Goal: Task Accomplishment & Management: Manage account settings

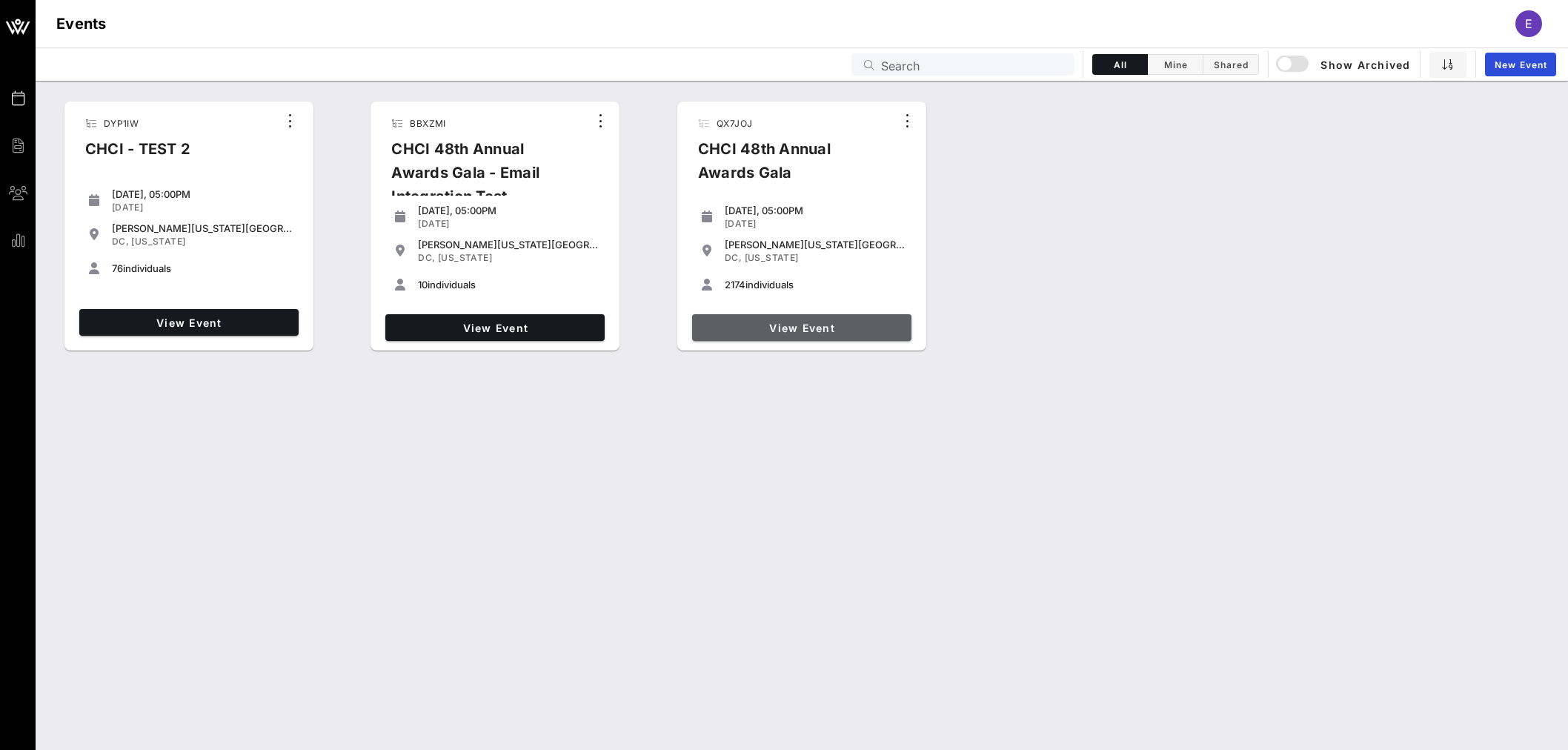
click at [803, 332] on span "View Event" at bounding box center [801, 328] width 207 height 13
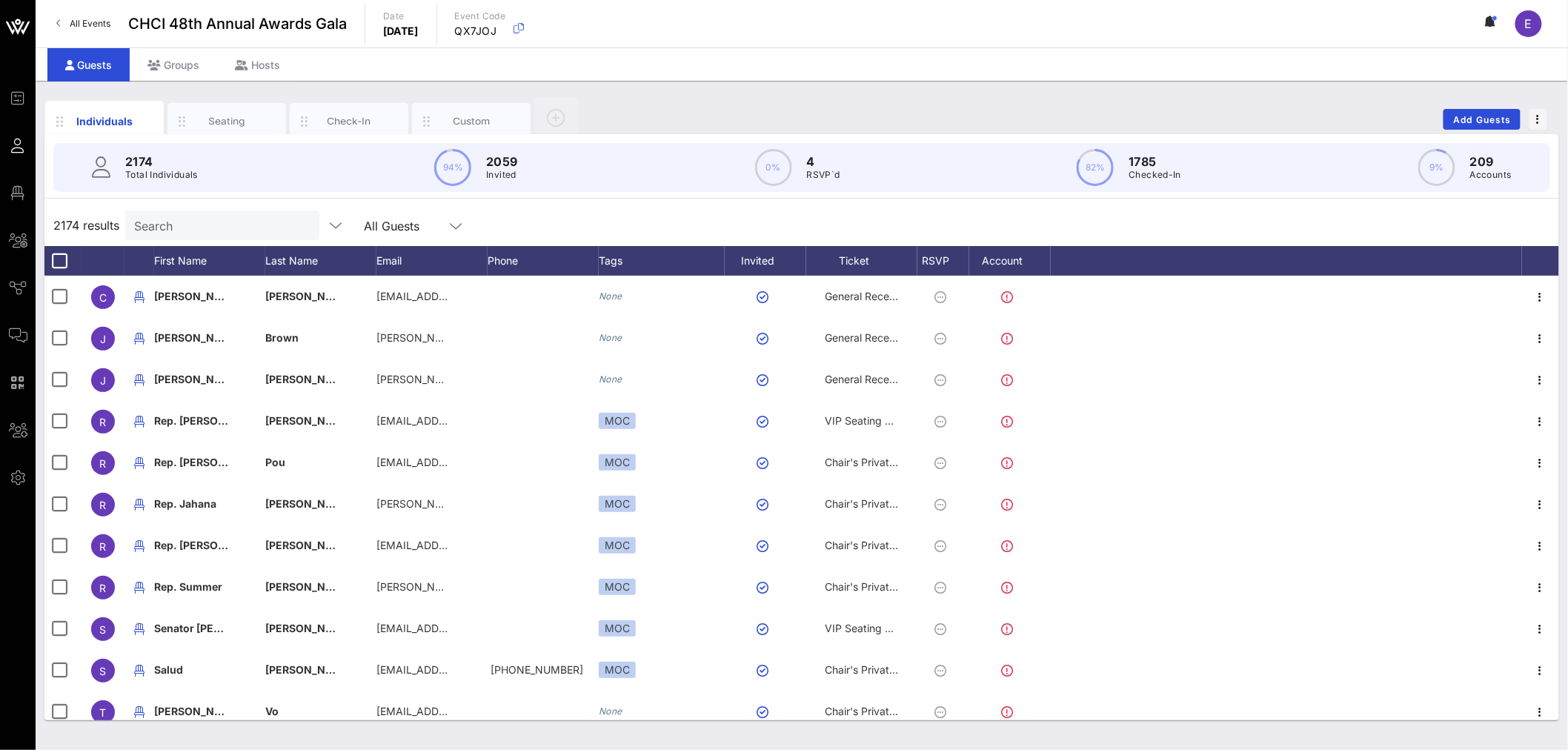
click at [165, 223] on input "Search" at bounding box center [220, 225] width 173 height 20
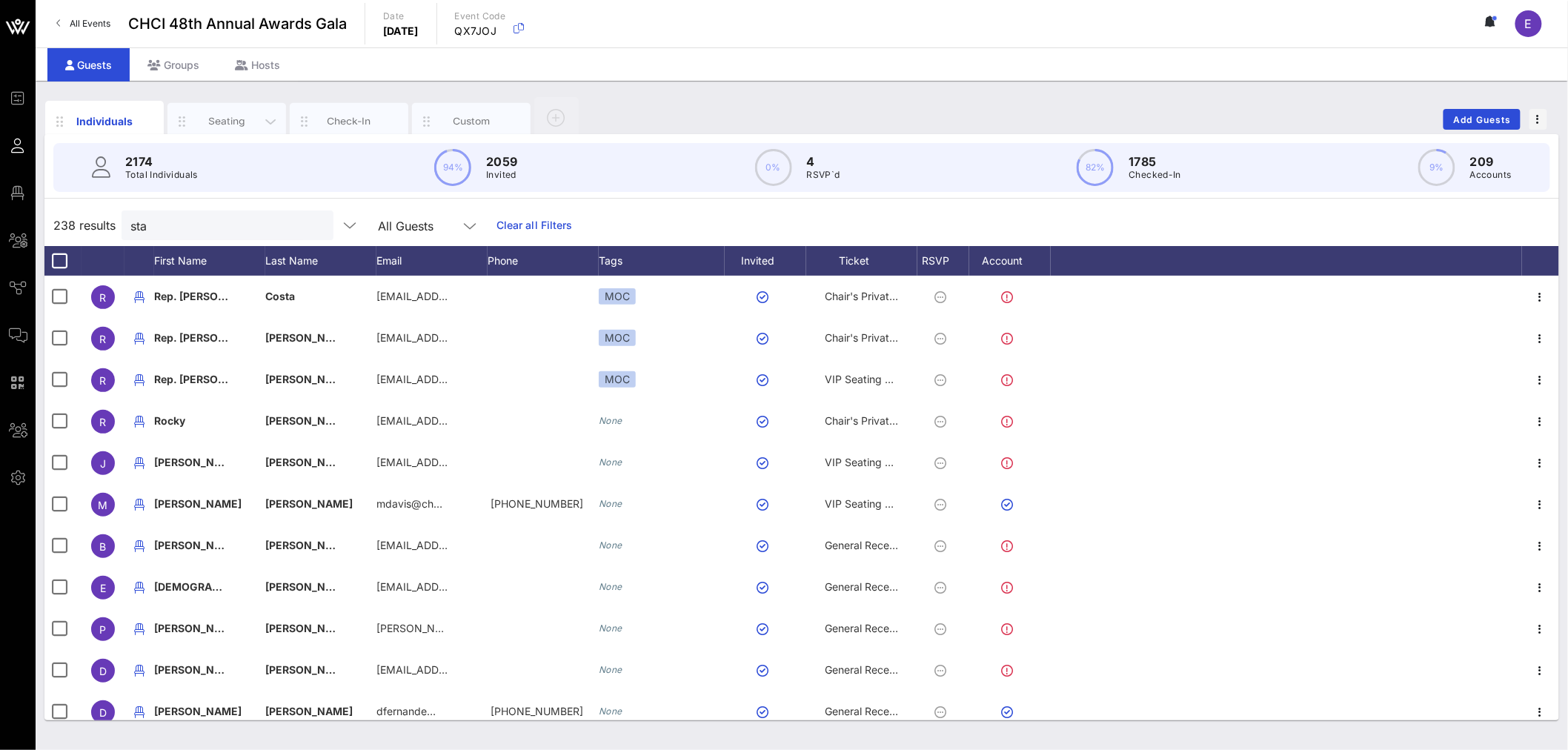
click at [224, 116] on div "Seating" at bounding box center [227, 120] width 66 height 14
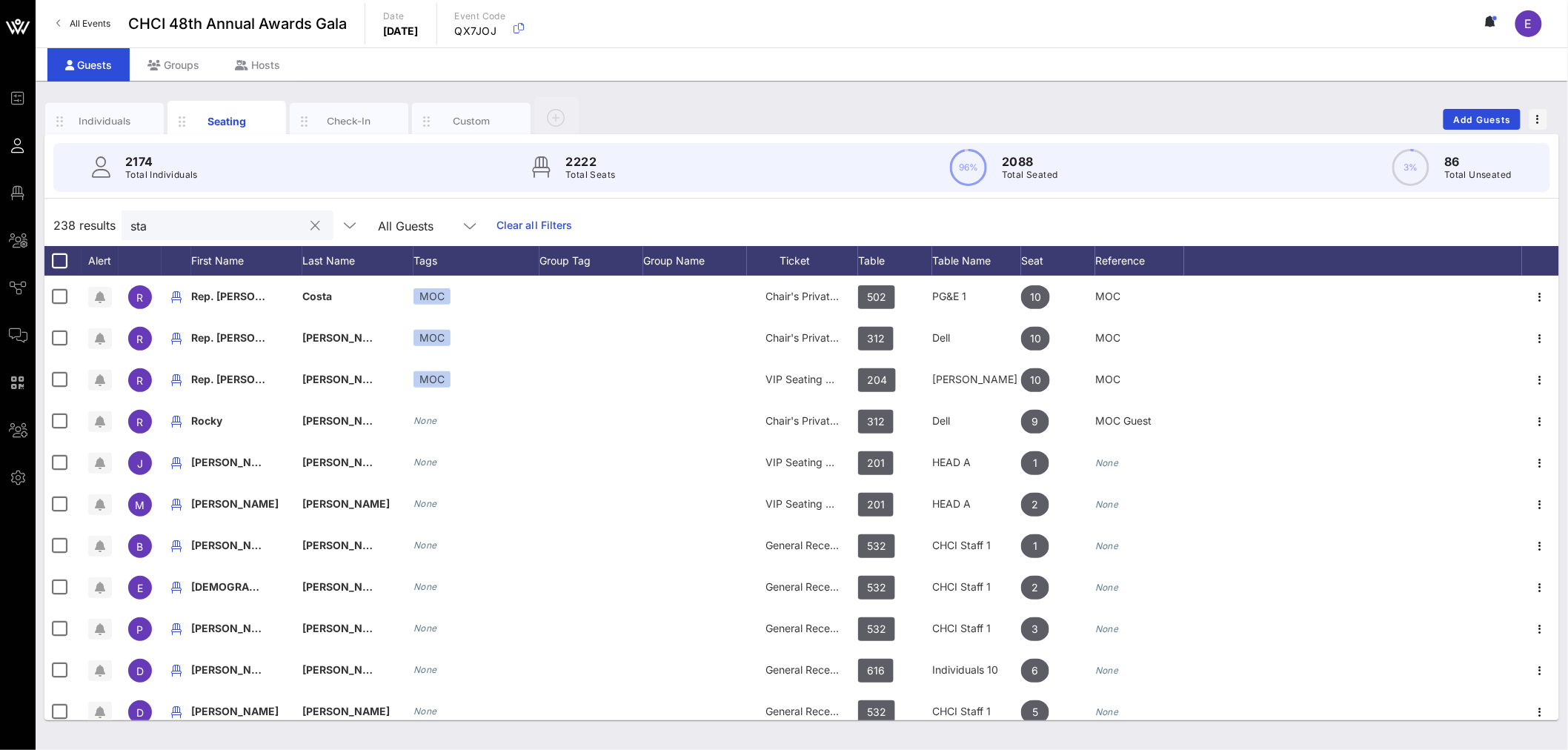
click at [163, 223] on input "sta" at bounding box center [216, 225] width 173 height 20
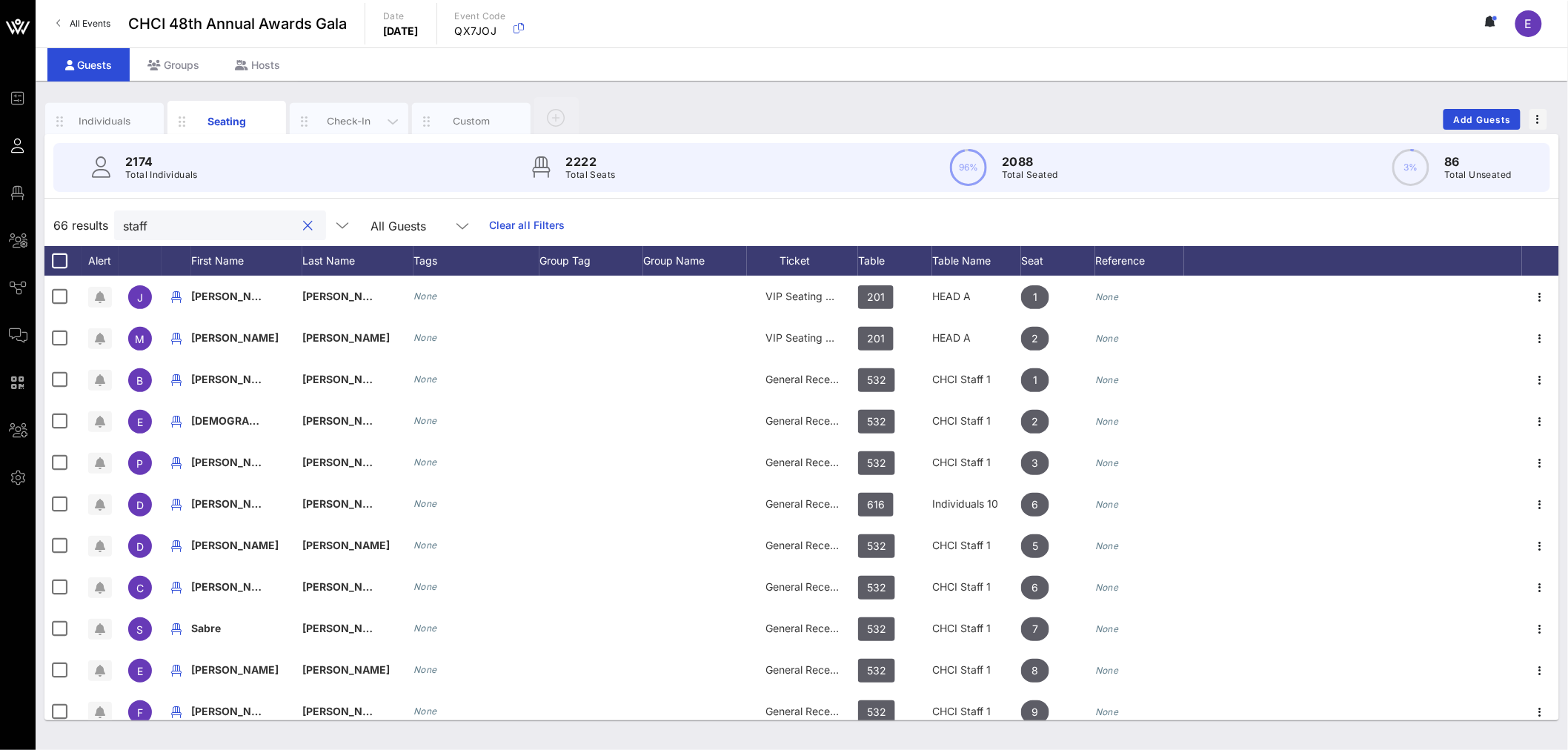
click at [351, 123] on div "Check-In" at bounding box center [349, 120] width 66 height 14
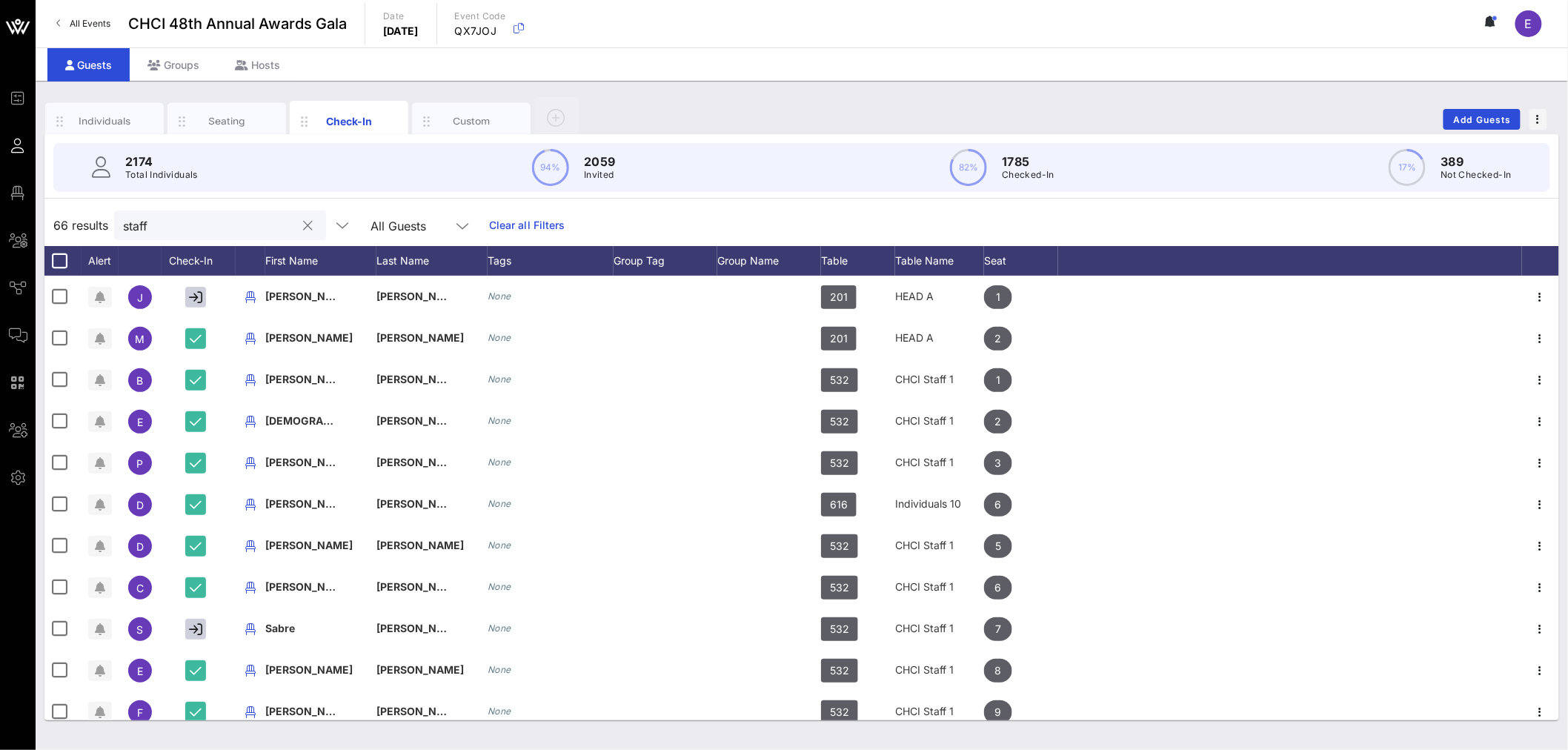
click at [212, 228] on input "staff" at bounding box center [209, 225] width 173 height 20
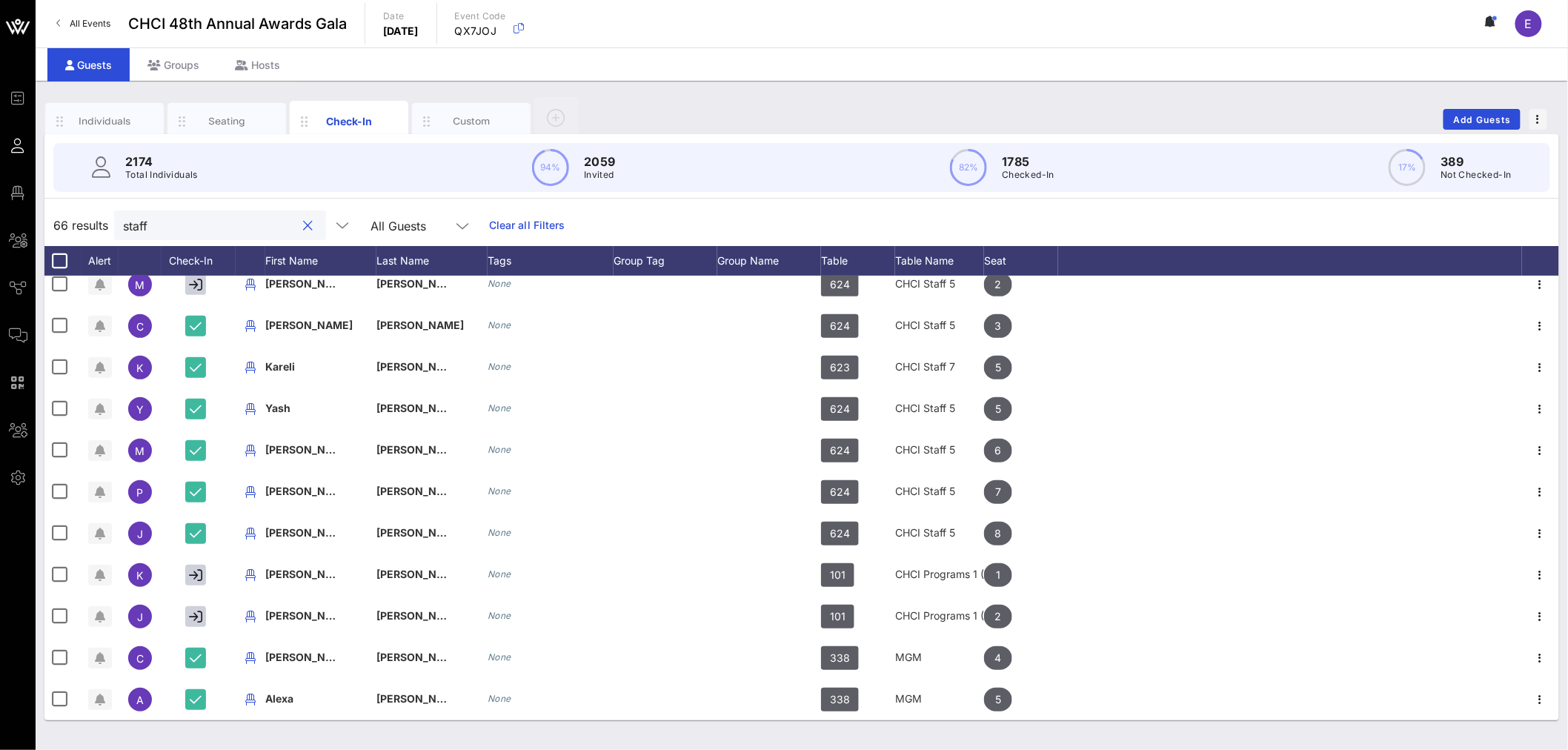
scroll to position [2293, 0]
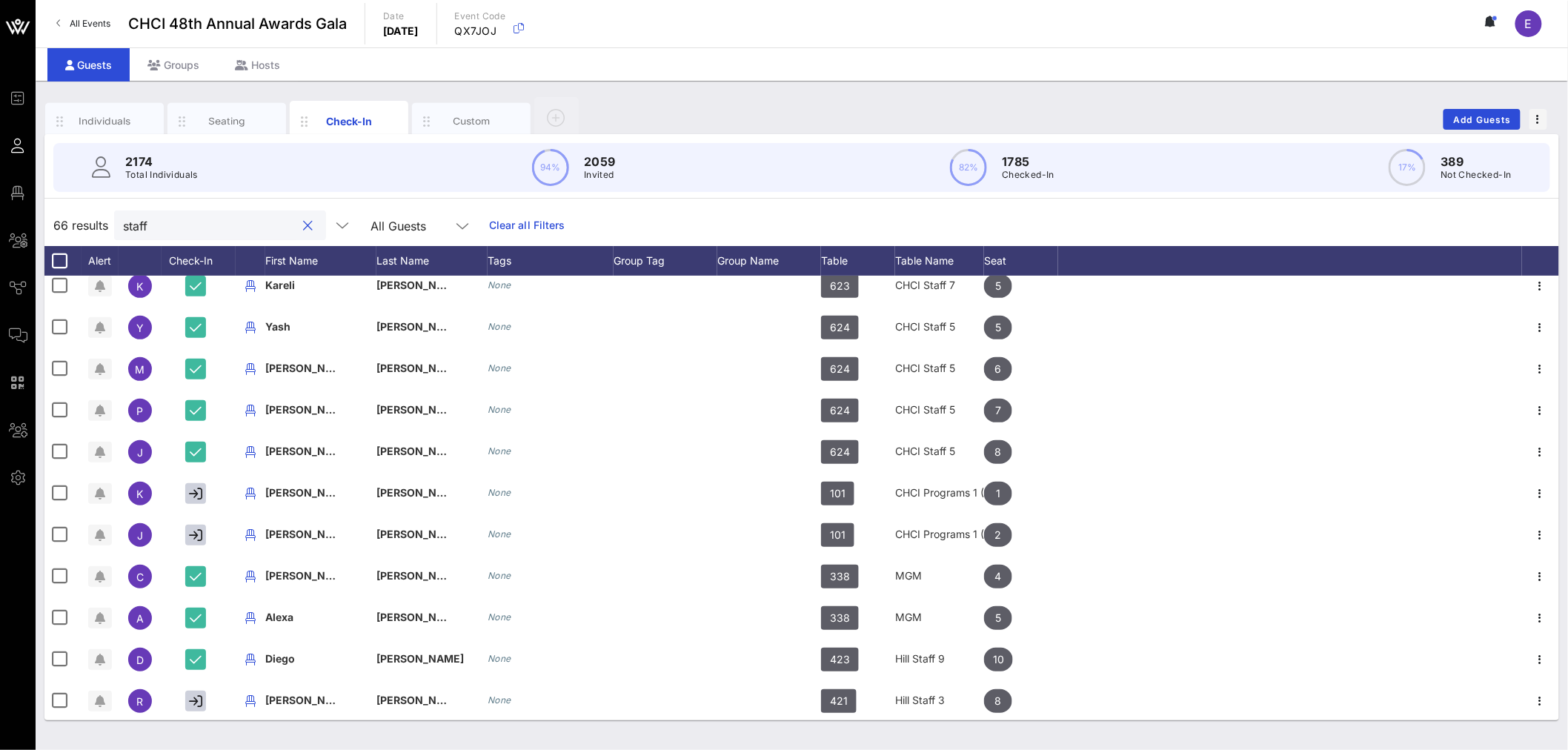
click at [154, 231] on input "staff" at bounding box center [209, 225] width 173 height 20
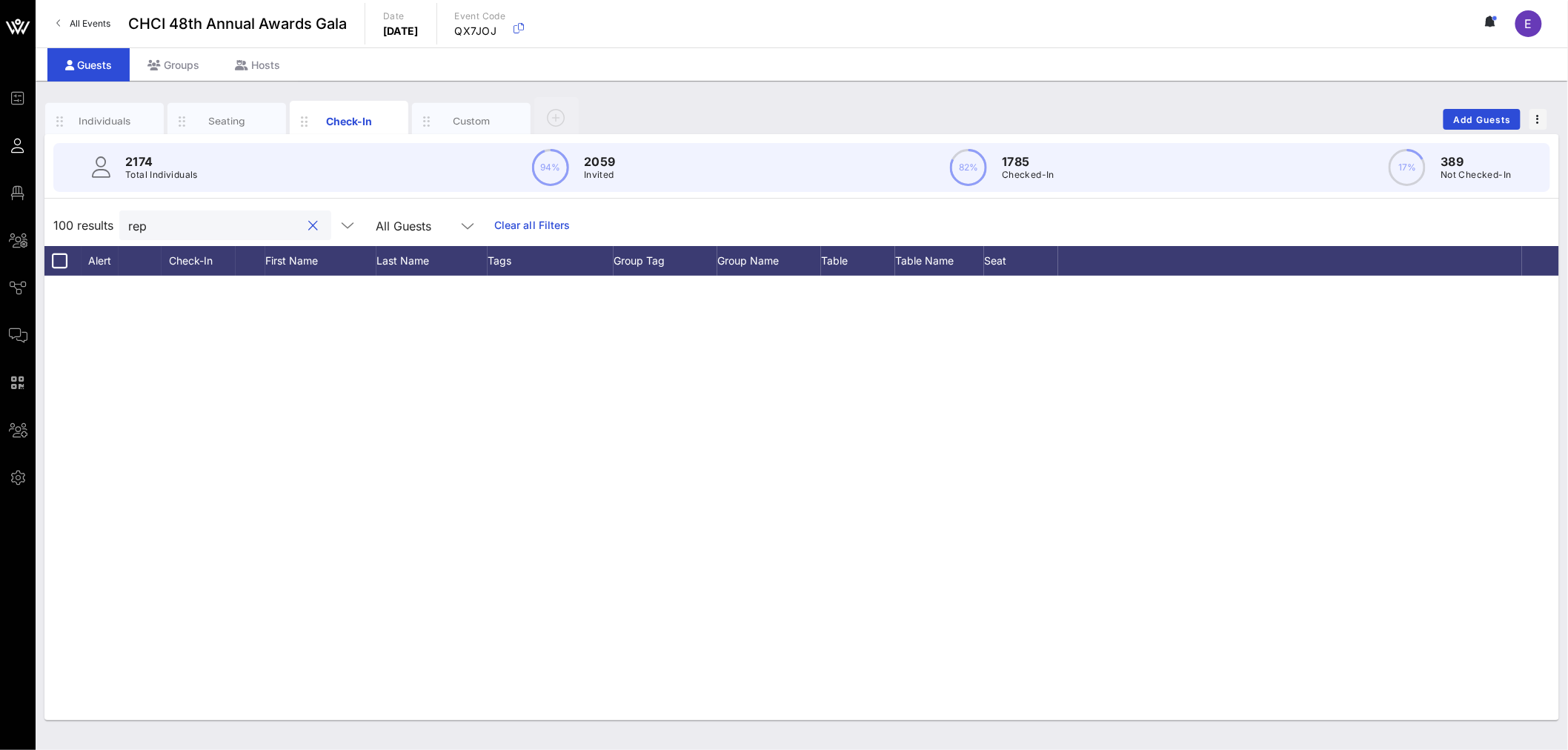
scroll to position [0, 0]
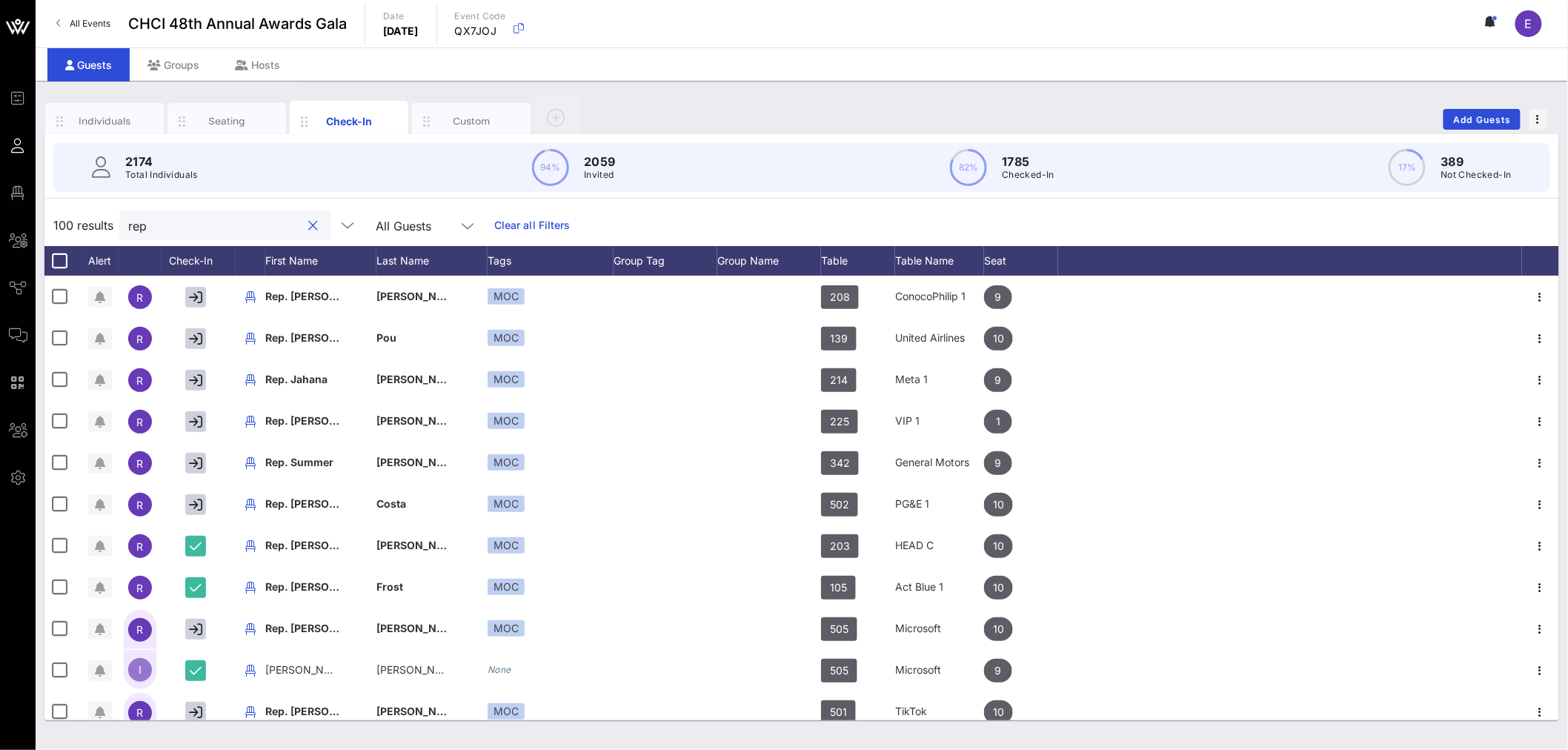
click at [174, 226] on input "rep" at bounding box center [215, 225] width 173 height 20
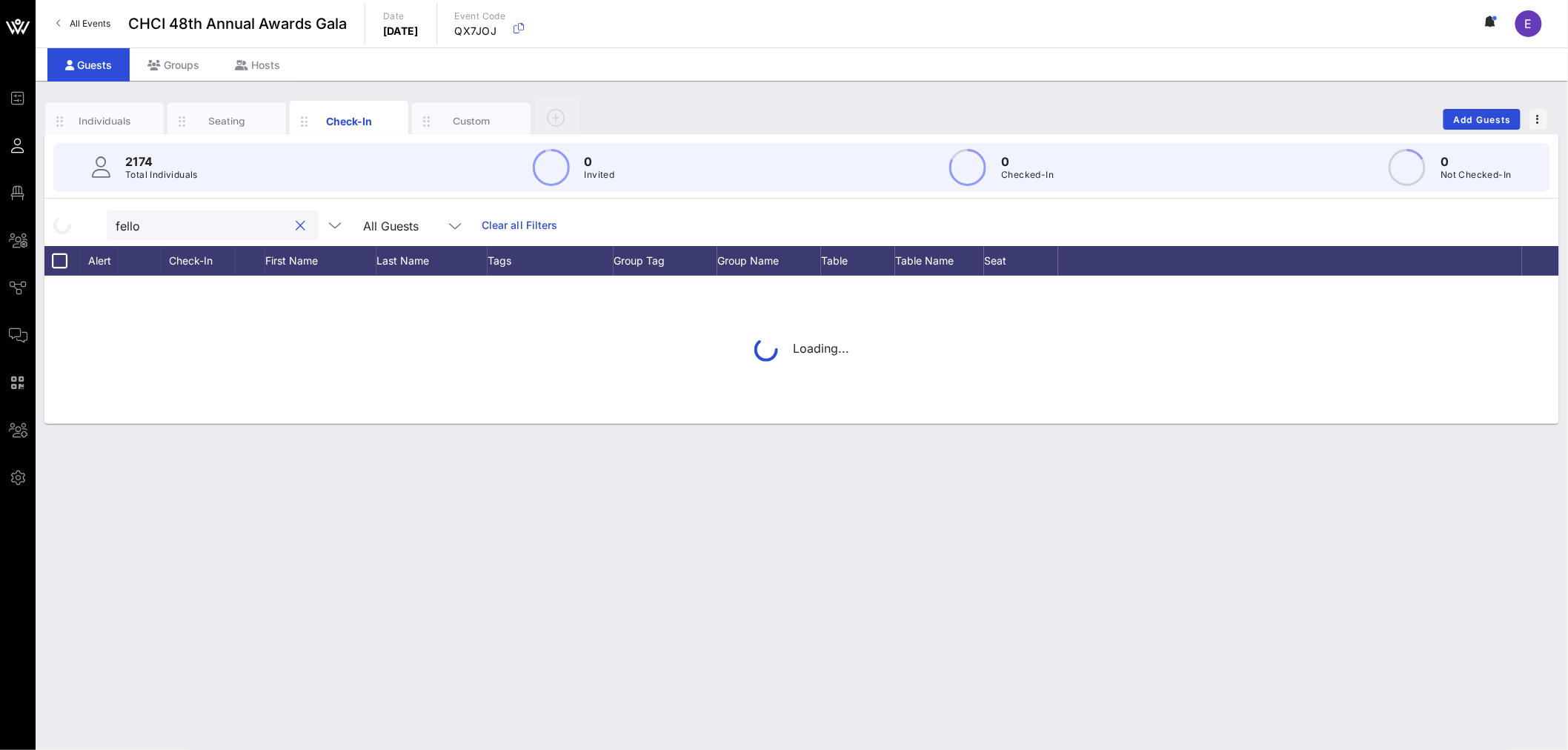
type input "fellow"
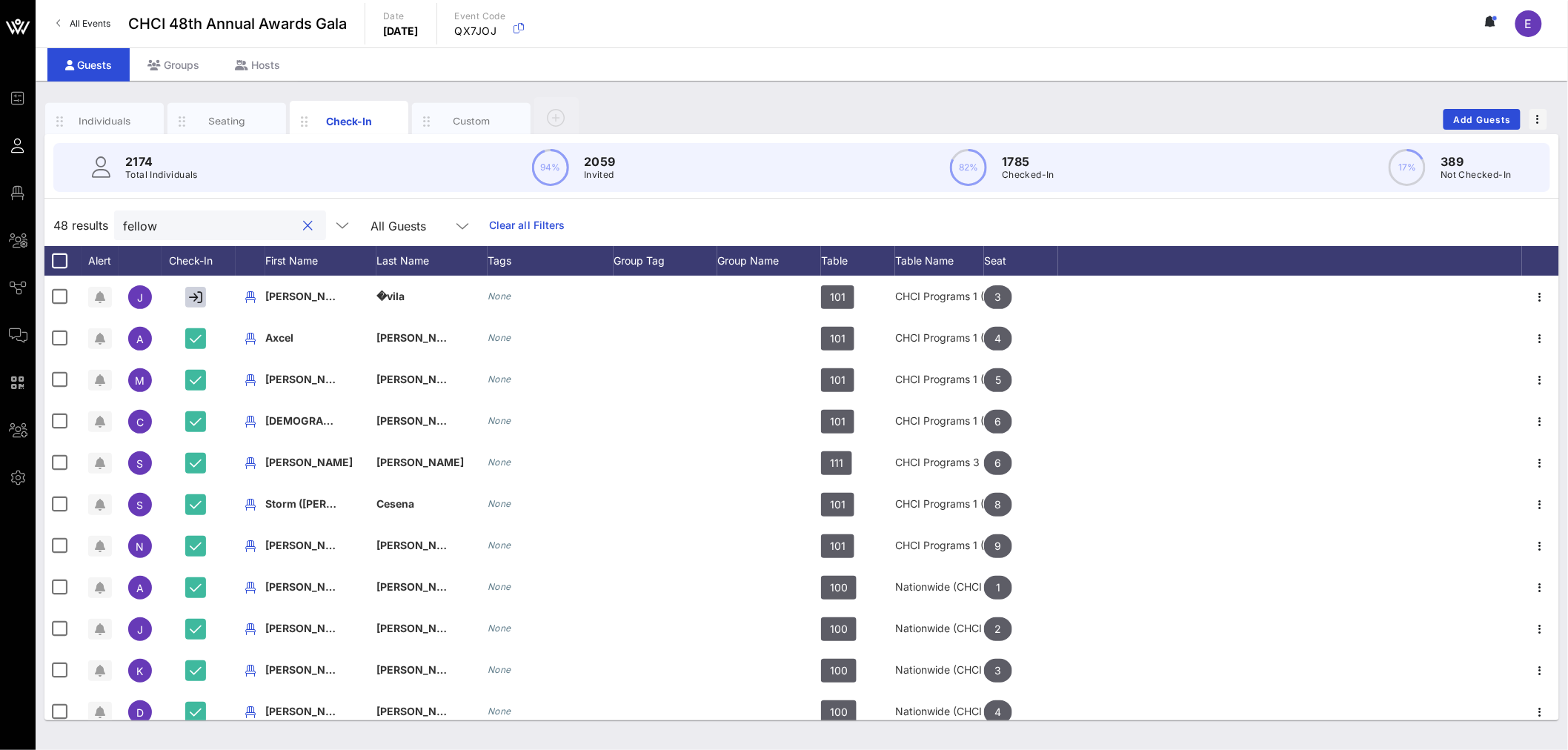
click at [176, 233] on input "fellow" at bounding box center [209, 225] width 173 height 20
click at [176, 232] on input "fellow" at bounding box center [209, 225] width 173 height 20
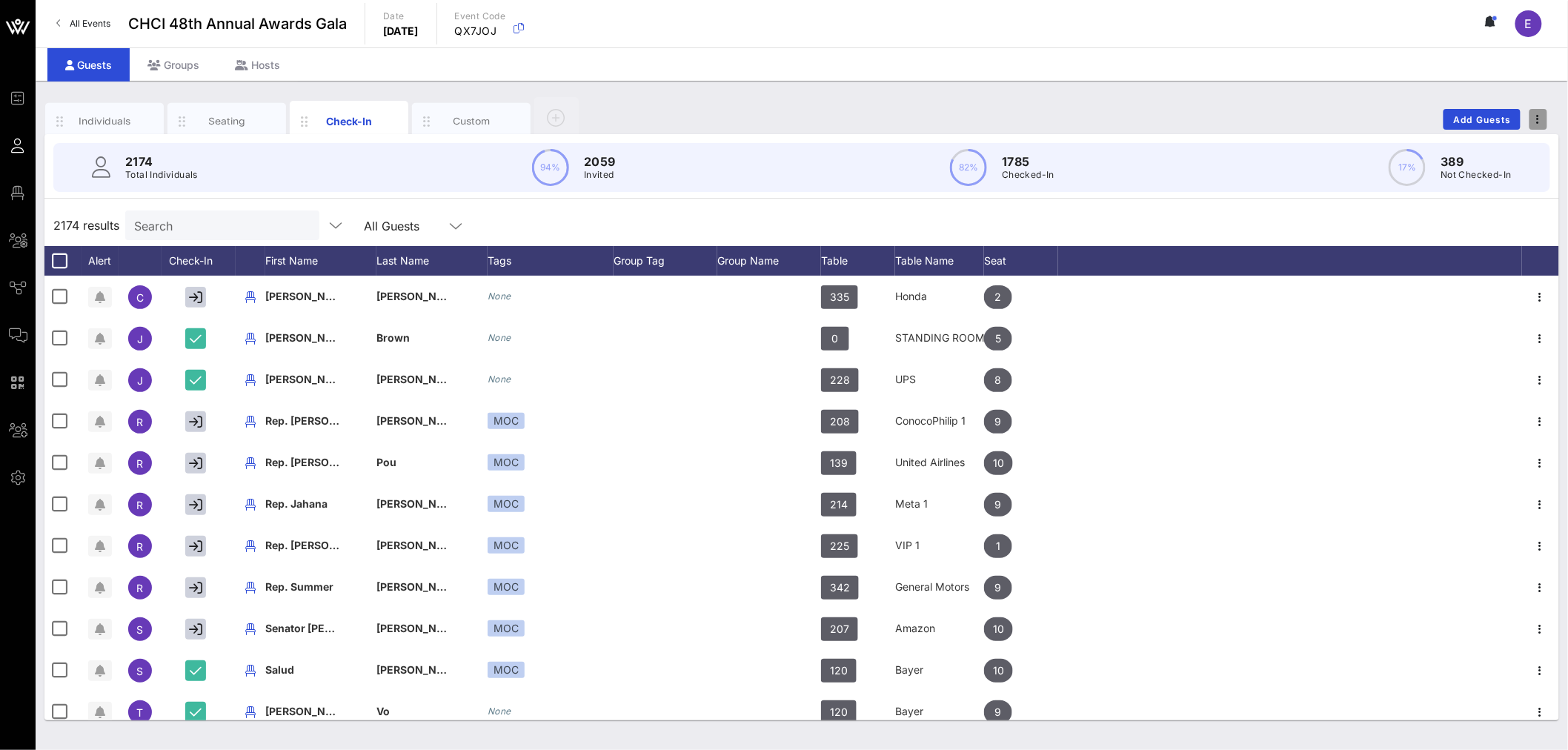
click at [1538, 120] on icon "button" at bounding box center [1539, 119] width 3 height 11
click at [1514, 147] on div "Export To CSV" at bounding box center [1511, 145] width 72 height 12
click at [196, 225] on input "Search" at bounding box center [220, 225] width 173 height 20
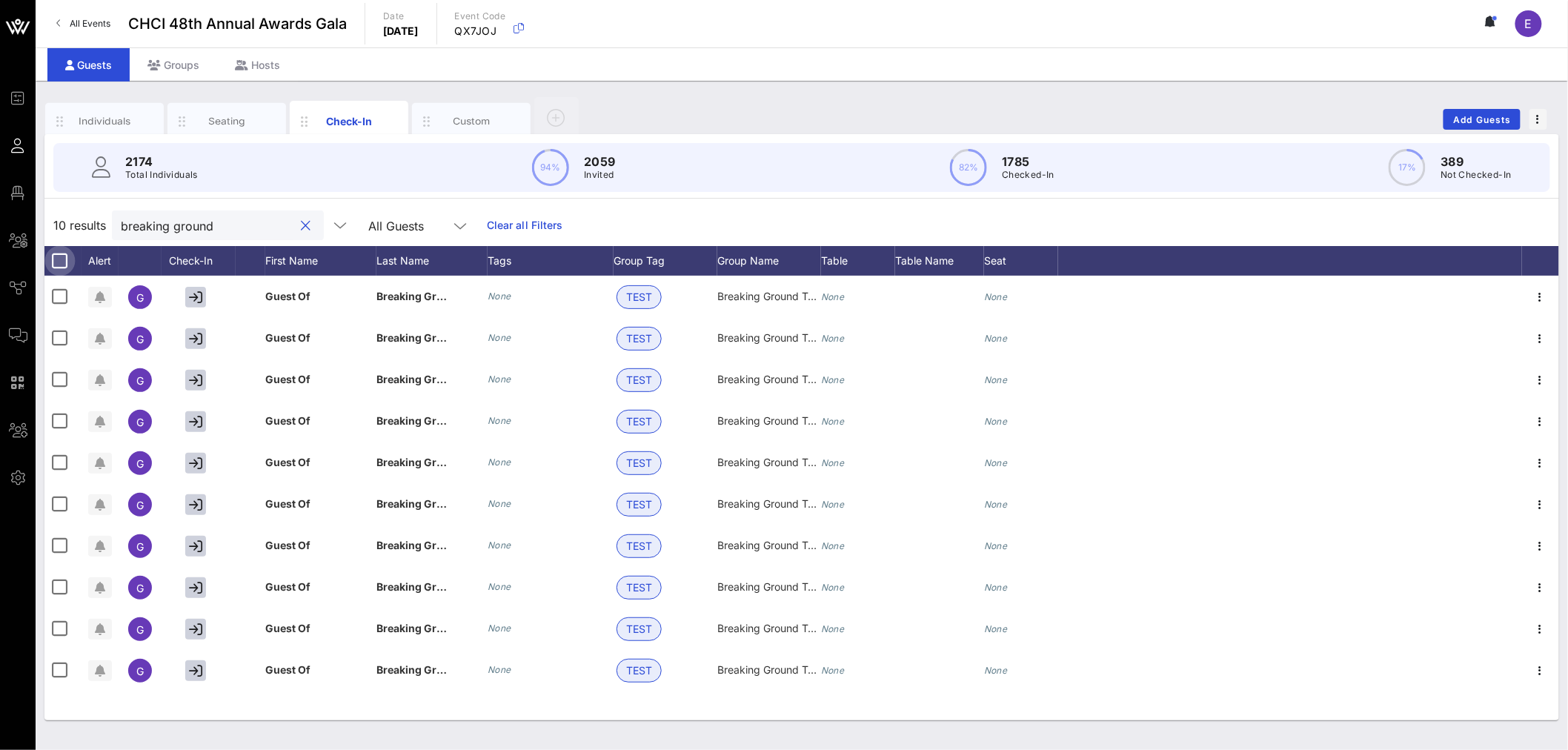
type input "breaking ground"
click at [58, 262] on div at bounding box center [59, 260] width 25 height 25
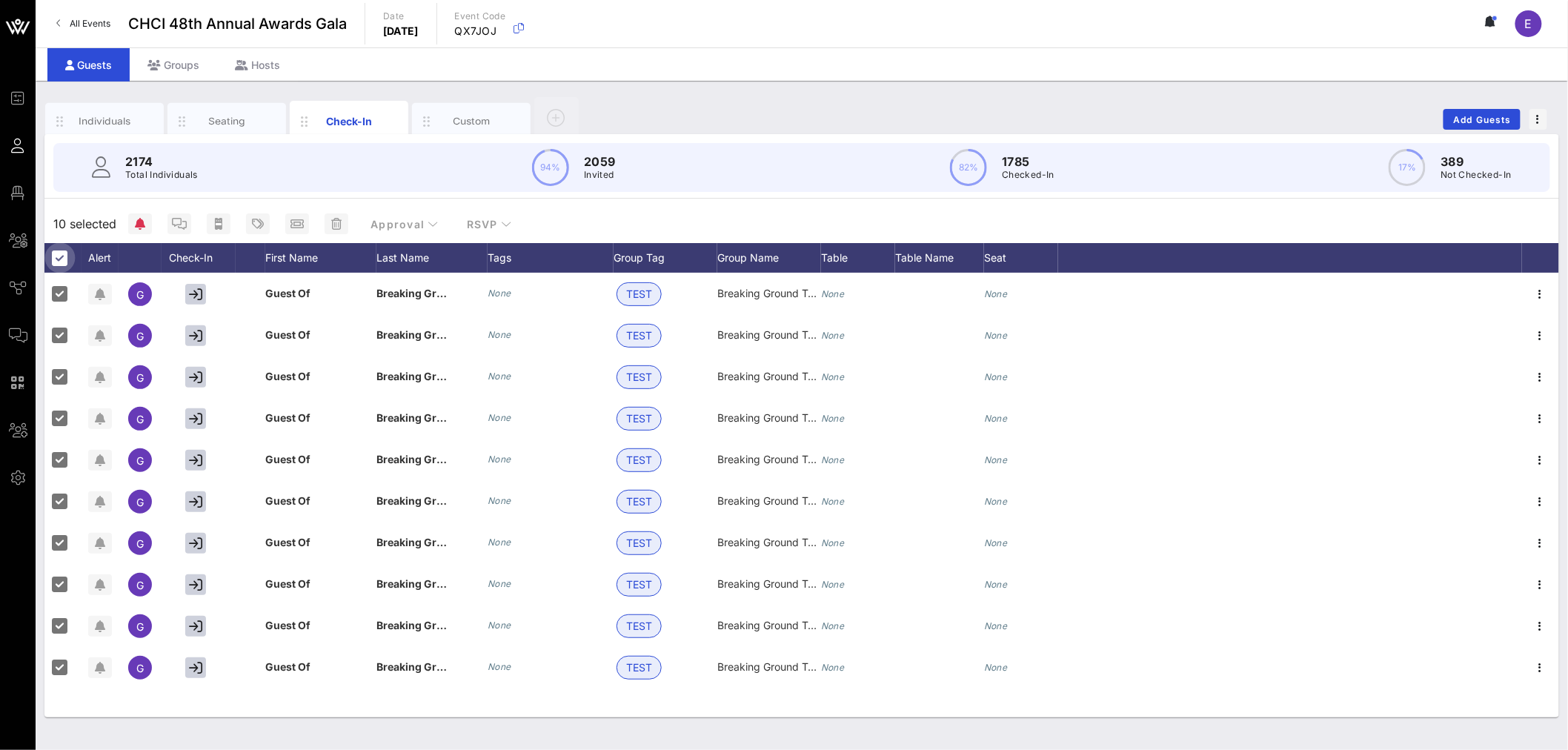
click at [58, 262] on div at bounding box center [59, 258] width 25 height 25
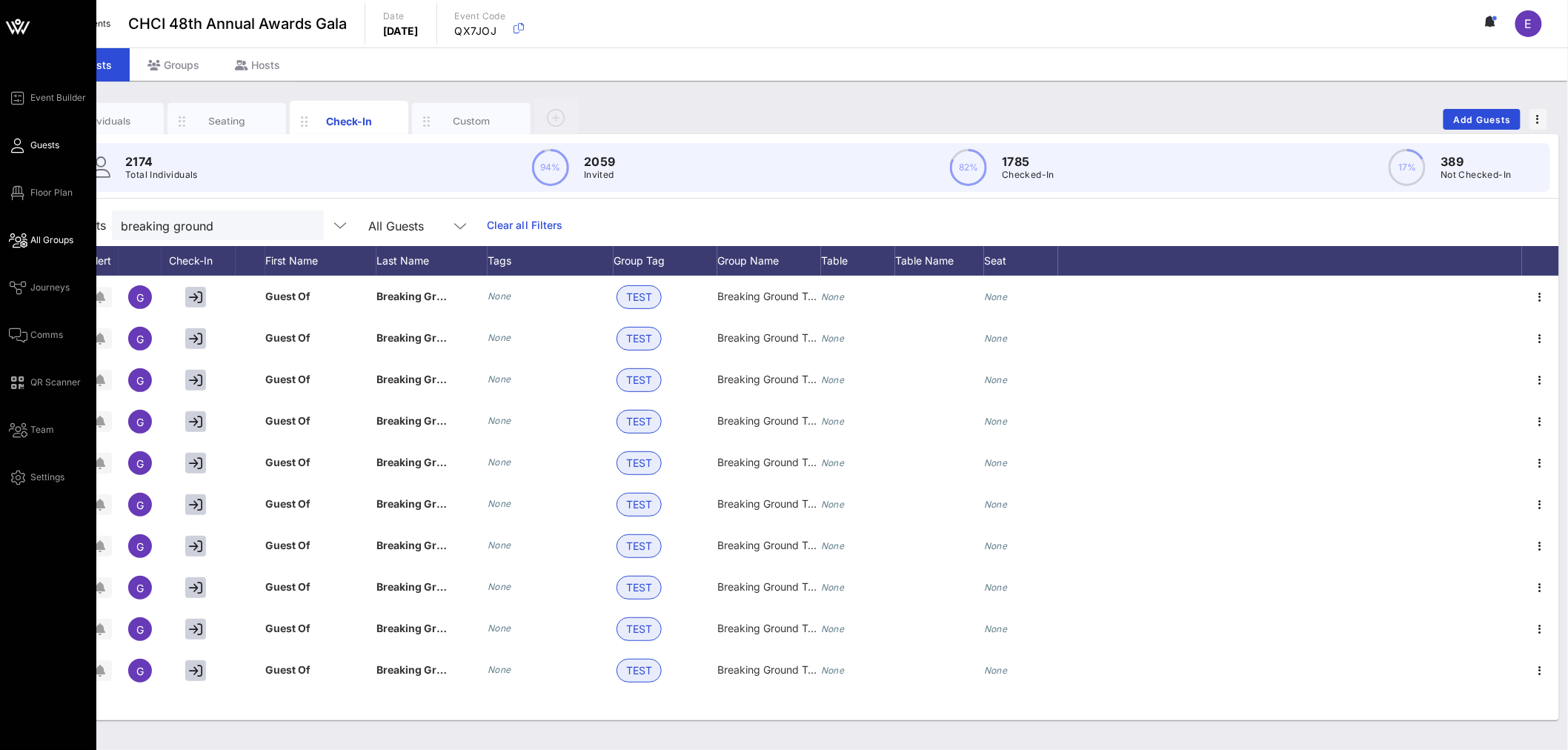
click at [46, 245] on span "All Groups" at bounding box center [51, 240] width 43 height 13
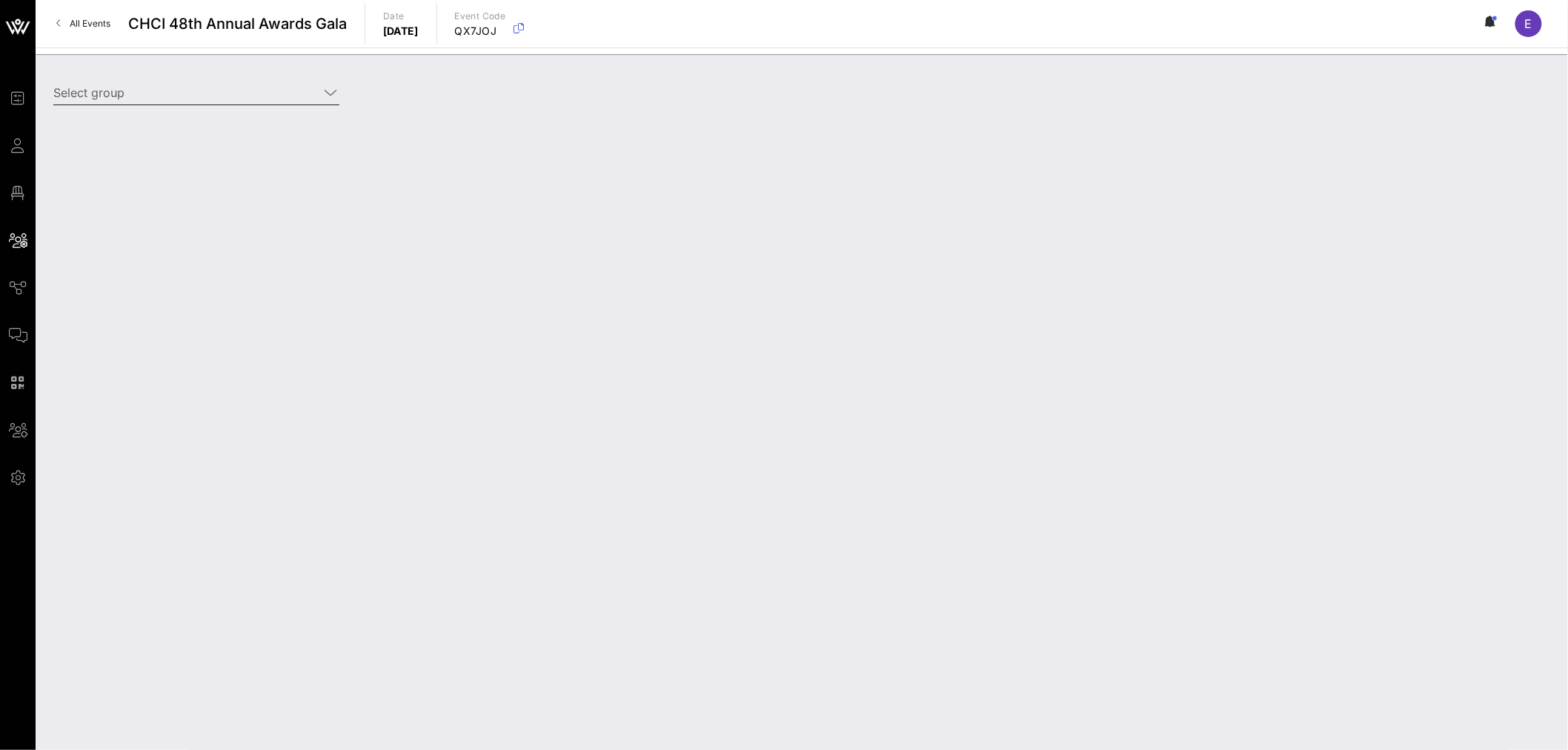
click at [134, 93] on input "Select group" at bounding box center [186, 92] width 265 height 24
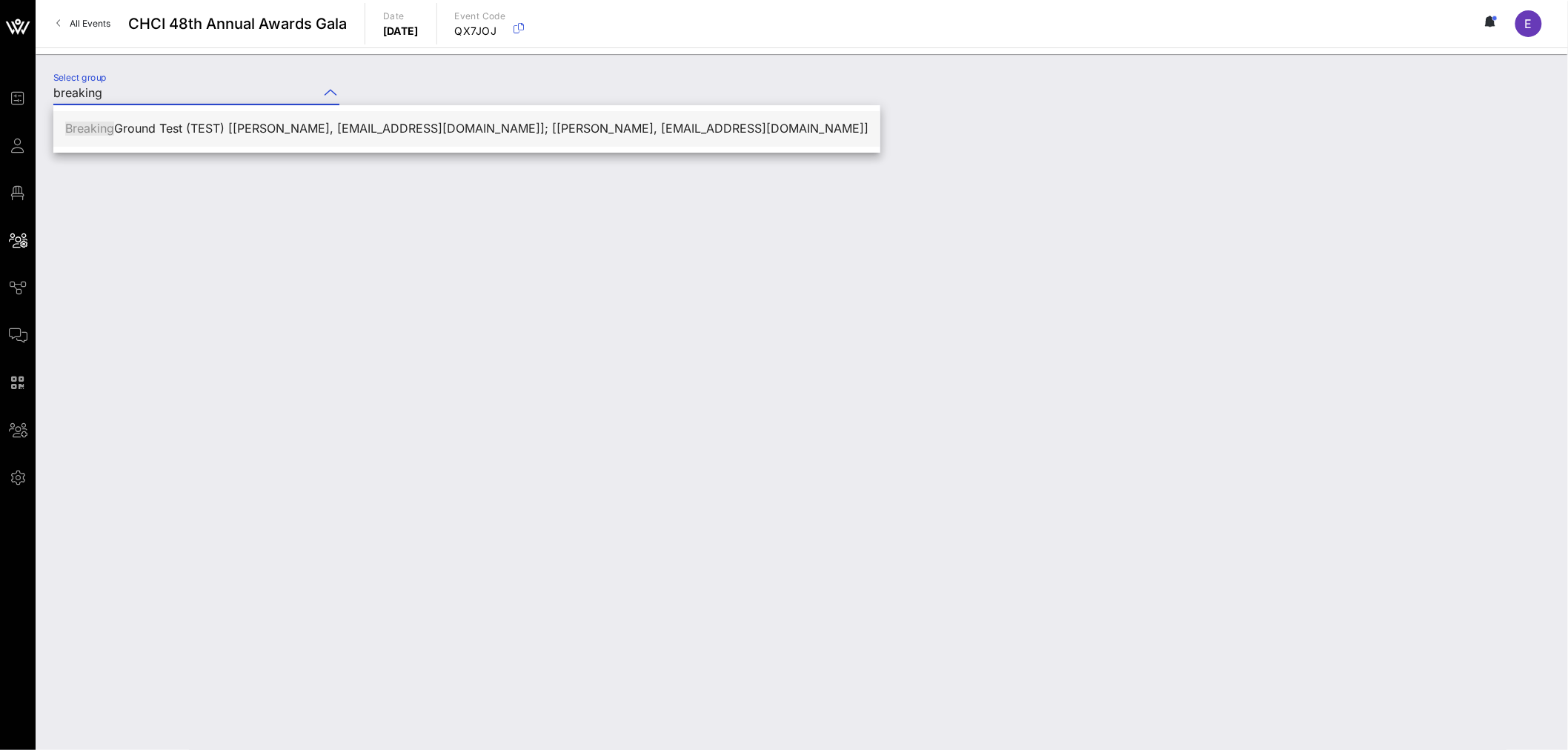
click at [276, 135] on div "Breaking Ground Test (TEST) [[PERSON_NAME], [EMAIL_ADDRESS][DOMAIN_NAME]]; [[PE…" at bounding box center [467, 128] width 803 height 14
type input "Breaking Ground Test (TEST) [[PERSON_NAME], [EMAIL_ADDRESS][DOMAIN_NAME]]; [[PE…"
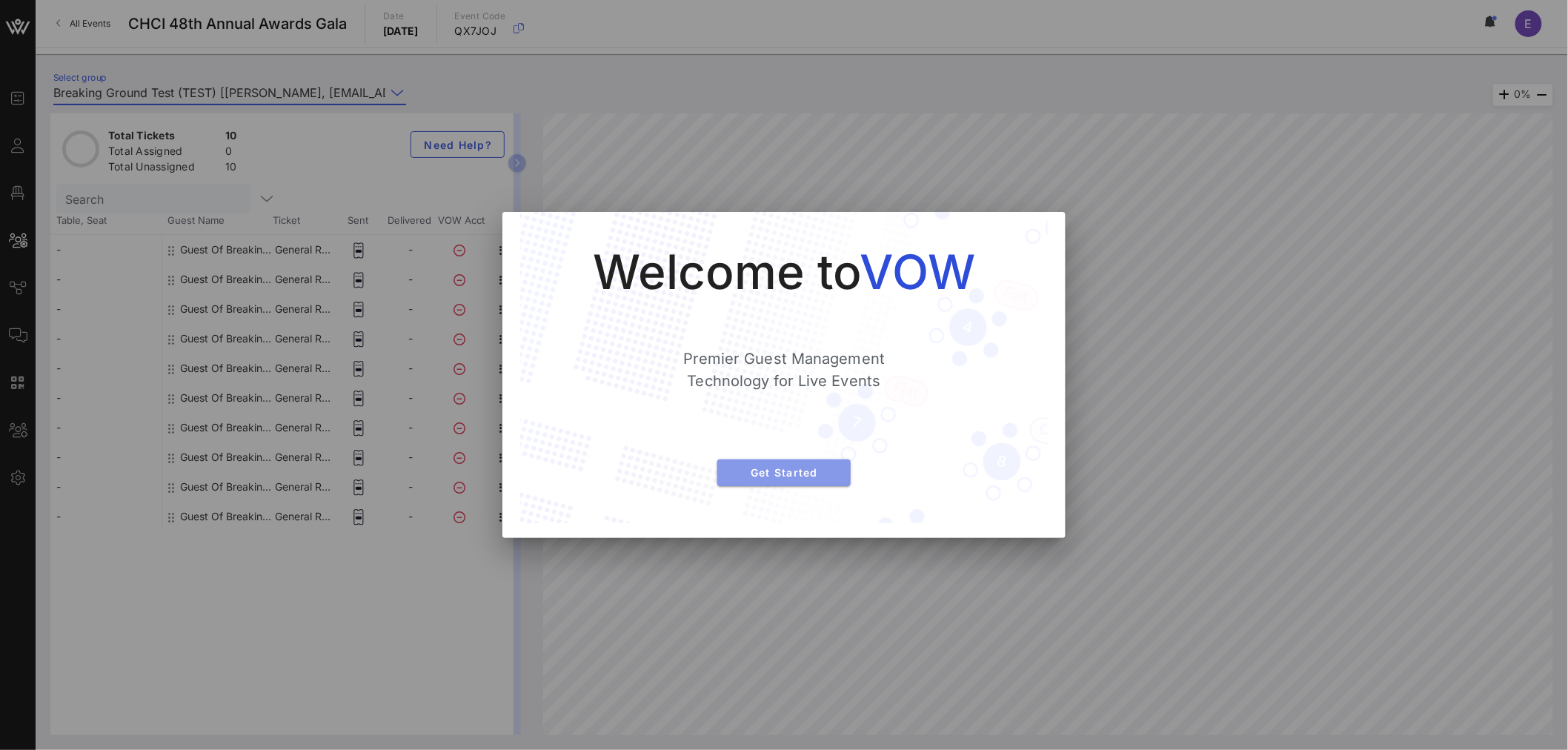
click at [752, 477] on span "Get Started" at bounding box center [784, 473] width 110 height 13
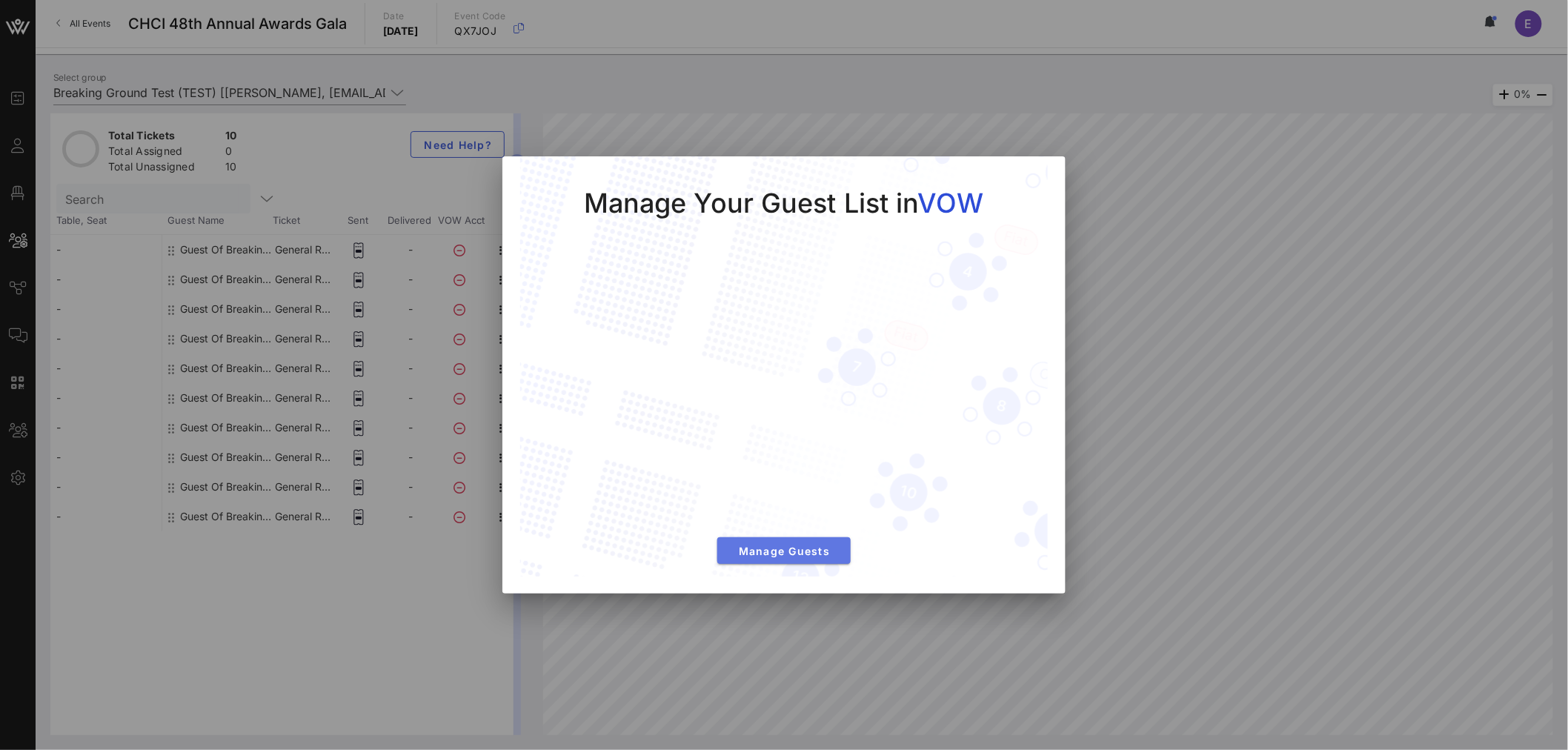
click at [801, 545] on span "Manage Guests" at bounding box center [784, 551] width 110 height 13
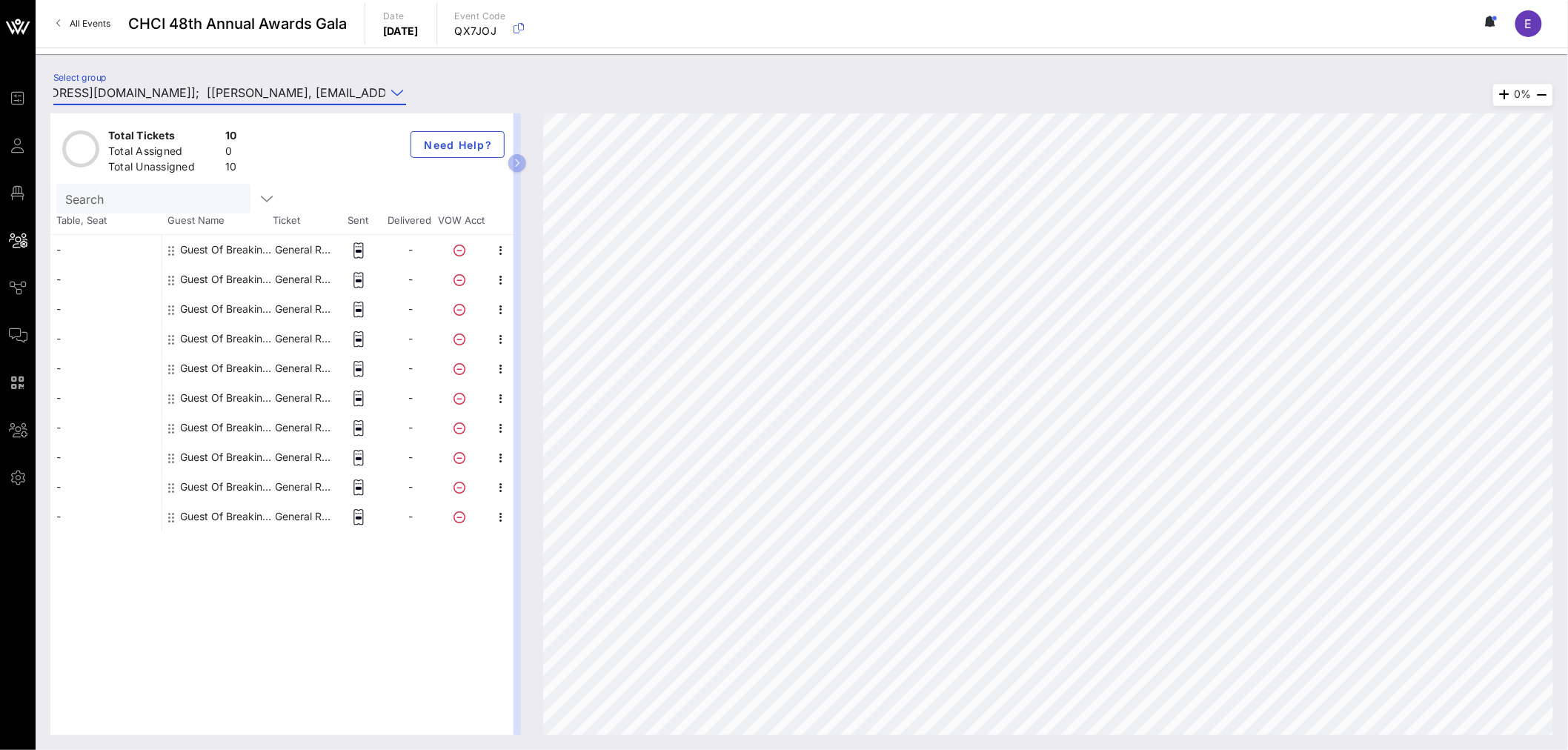
click at [284, 93] on input "Breaking Ground Test (TEST) [[PERSON_NAME], [EMAIL_ADDRESS][DOMAIN_NAME]]; [[PE…" at bounding box center [219, 92] width 332 height 24
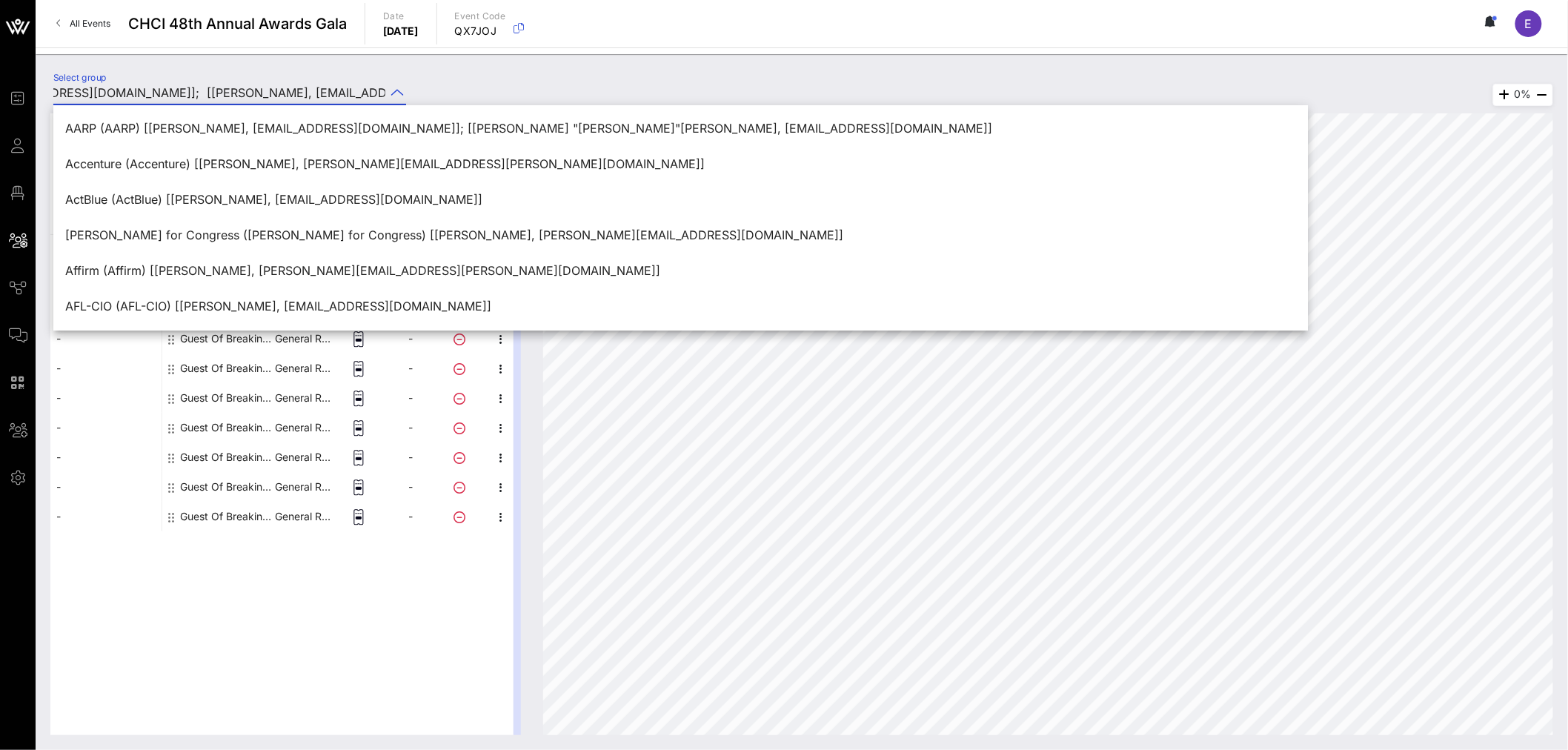
click at [284, 93] on input "Breaking Ground Test (TEST) [[PERSON_NAME], [EMAIL_ADDRESS][DOMAIN_NAME]]; [[PE…" at bounding box center [219, 92] width 332 height 24
click at [186, 86] on input "Breaking Ground Test (TEST) [[PERSON_NAME], [EMAIL_ADDRESS][DOMAIN_NAME]]; [[PE…" at bounding box center [219, 92] width 332 height 24
drag, startPoint x: 152, startPoint y: 86, endPoint x: 416, endPoint y: 91, distance: 264.0
click at [416, 91] on div "Select group Breaking Ground Test (TEST) [[PERSON_NAME], [EMAIL_ADDRESS][DOMAIN…" at bounding box center [237, 95] width 385 height 52
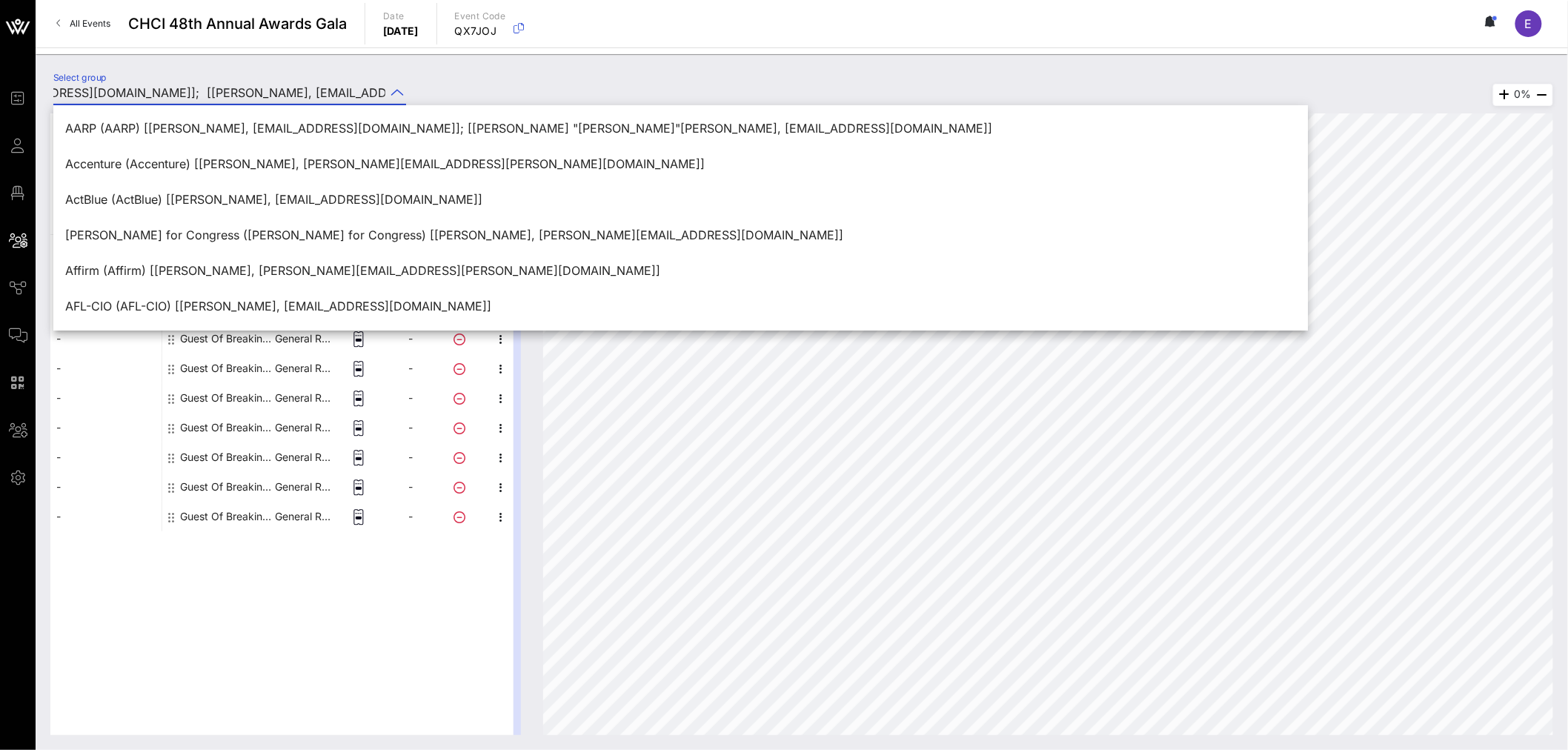
drag, startPoint x: 223, startPoint y: 90, endPoint x: 130, endPoint y: 90, distance: 93.0
click at [128, 90] on input "Breaking Ground Test (TEST) [[PERSON_NAME], [EMAIL_ADDRESS][DOMAIN_NAME]]; [[PE…" at bounding box center [219, 92] width 332 height 24
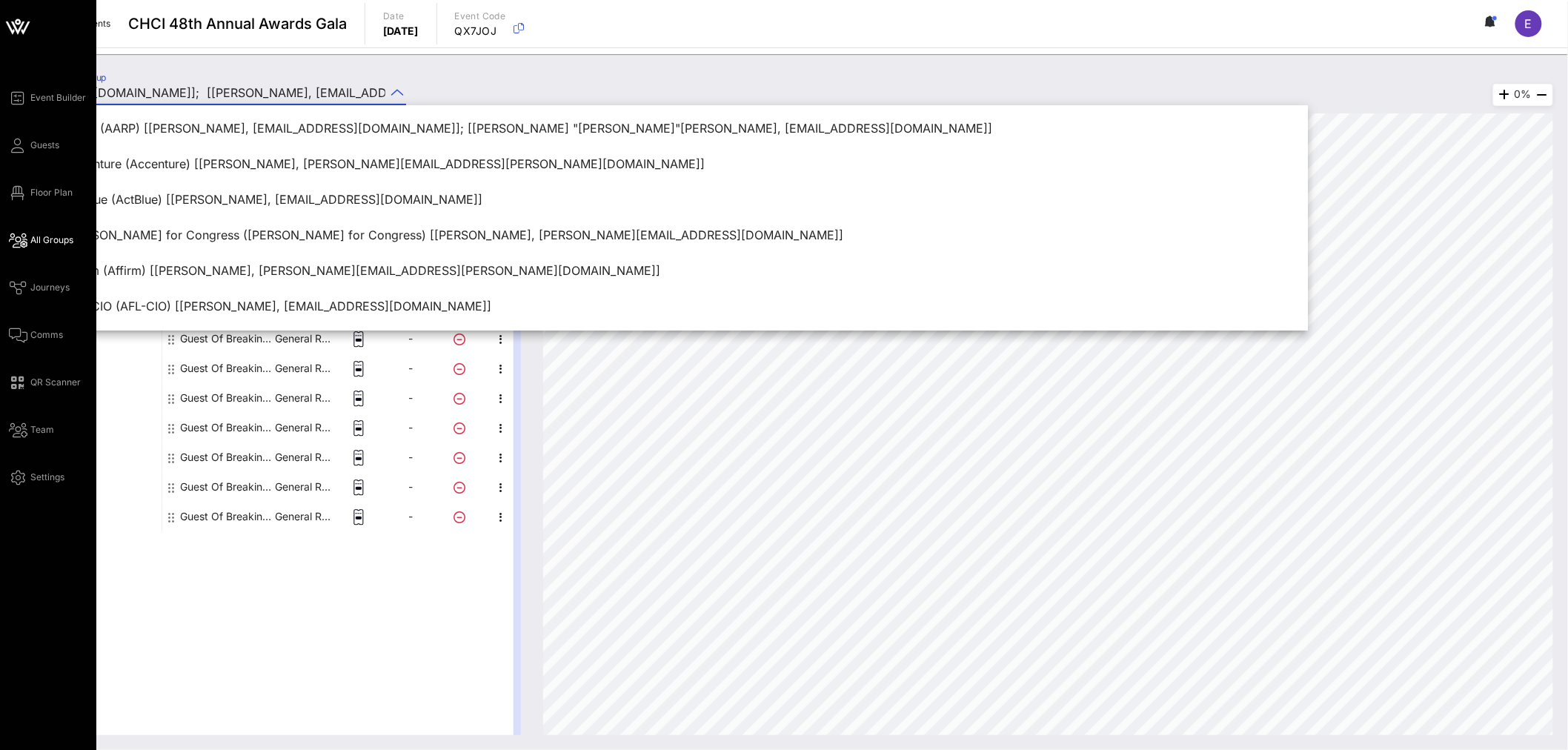
scroll to position [0, 0]
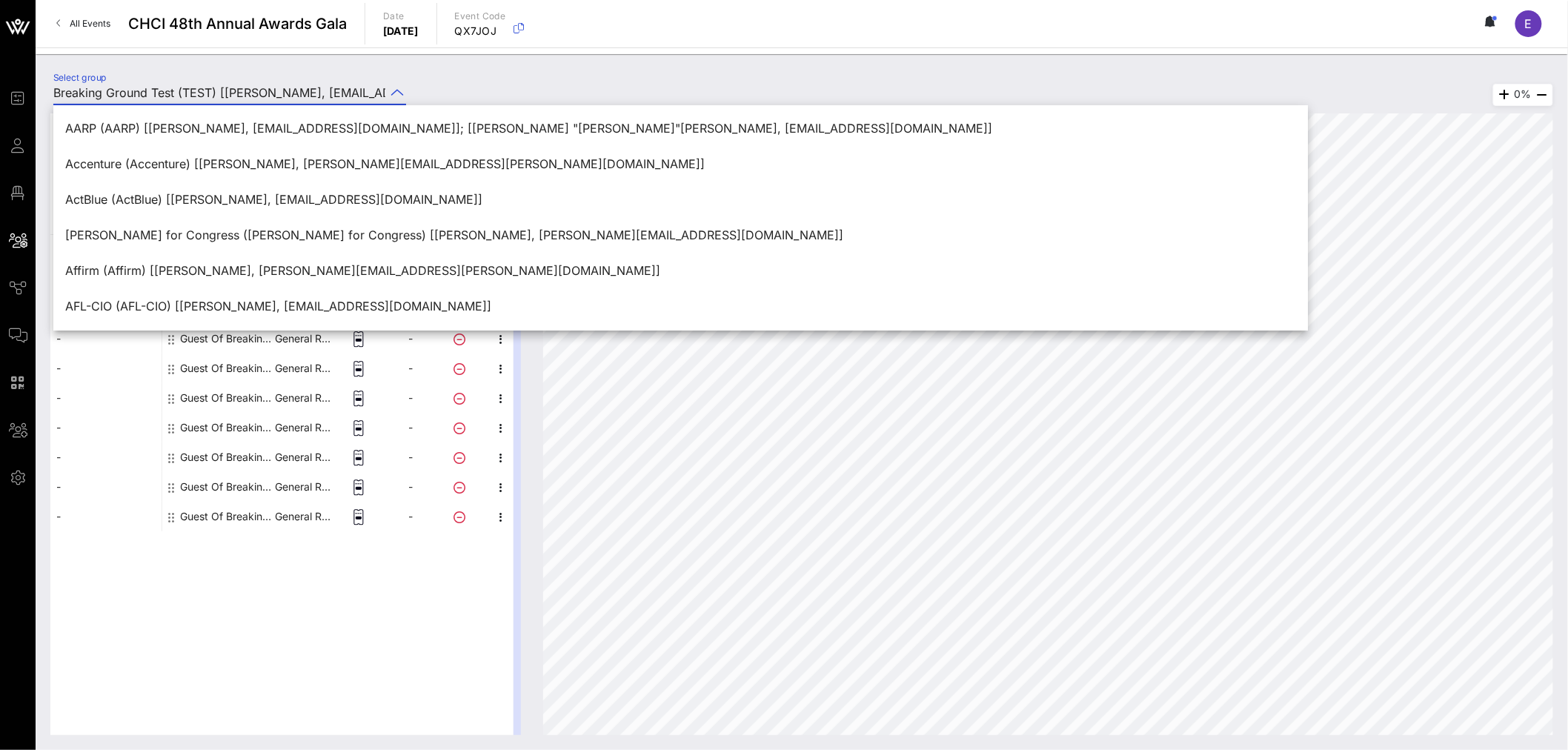
drag, startPoint x: 490, startPoint y: 81, endPoint x: 498, endPoint y: 79, distance: 8.2
click at [490, 81] on div "Select group Breaking Ground Test (TEST) [[PERSON_NAME], [EMAIL_ADDRESS][DOMAIN…" at bounding box center [802, 95] width 1515 height 52
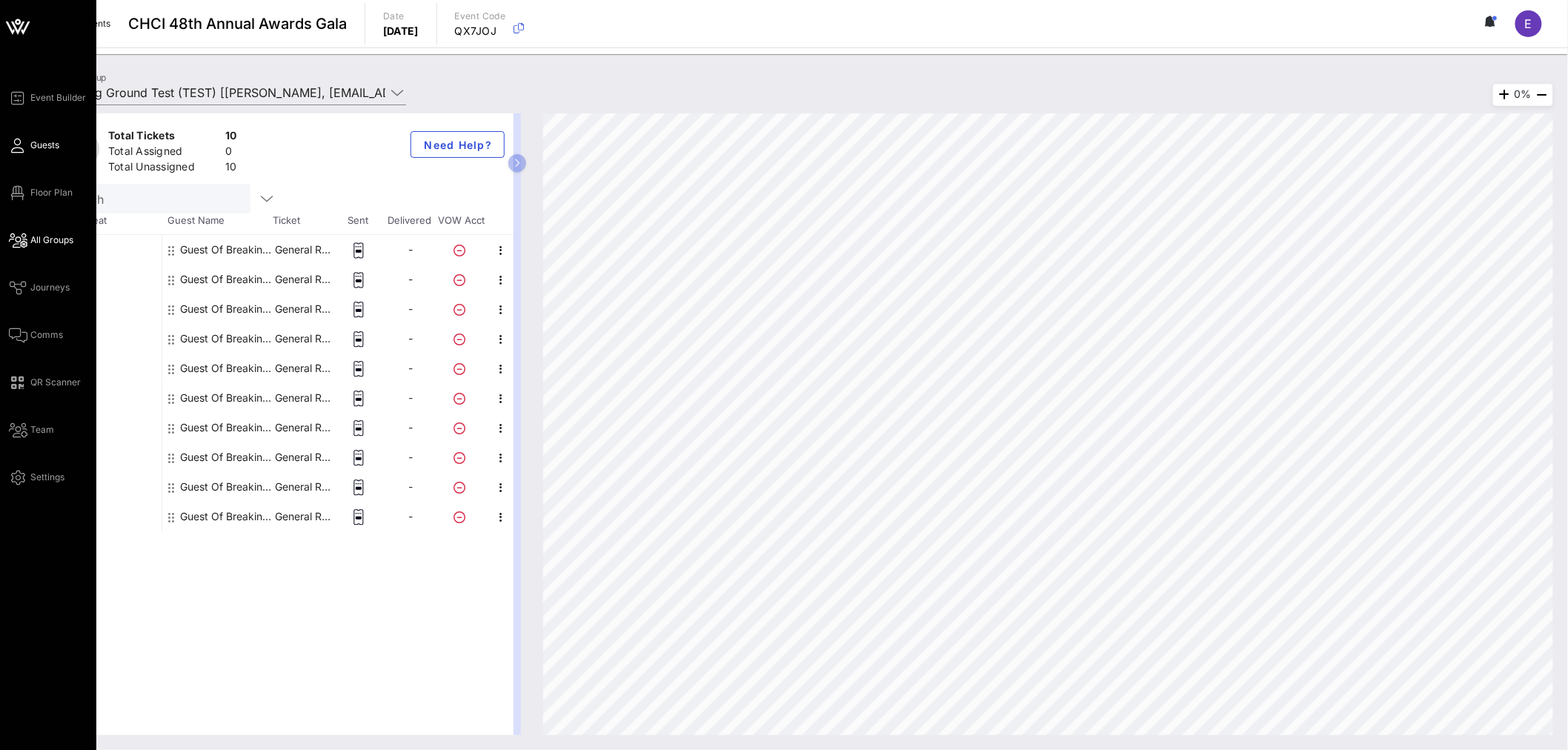
click at [33, 143] on span "Guests" at bounding box center [45, 145] width 29 height 13
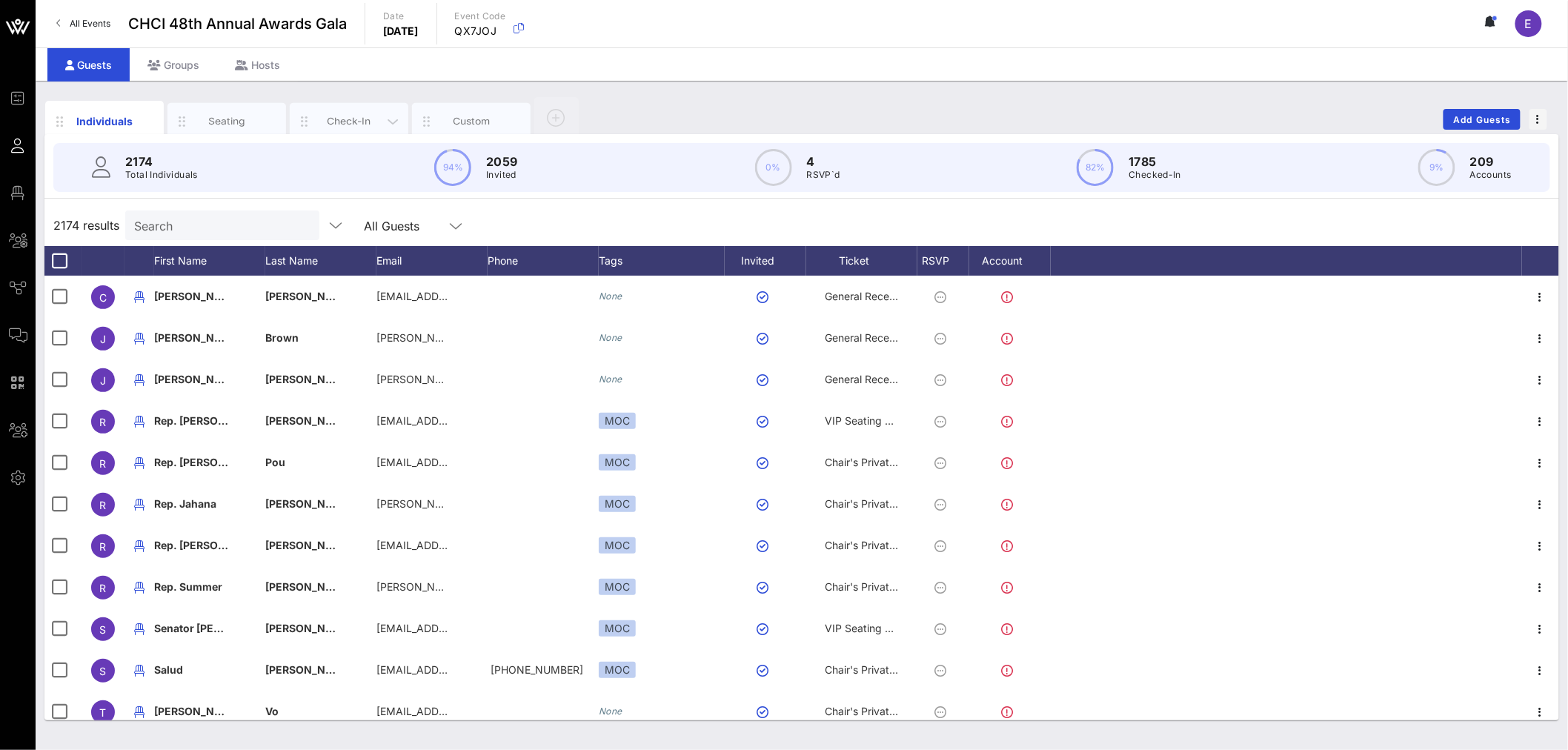
drag, startPoint x: 335, startPoint y: 121, endPoint x: 344, endPoint y: 122, distance: 9.1
click at [336, 121] on div "Check-In" at bounding box center [349, 120] width 66 height 14
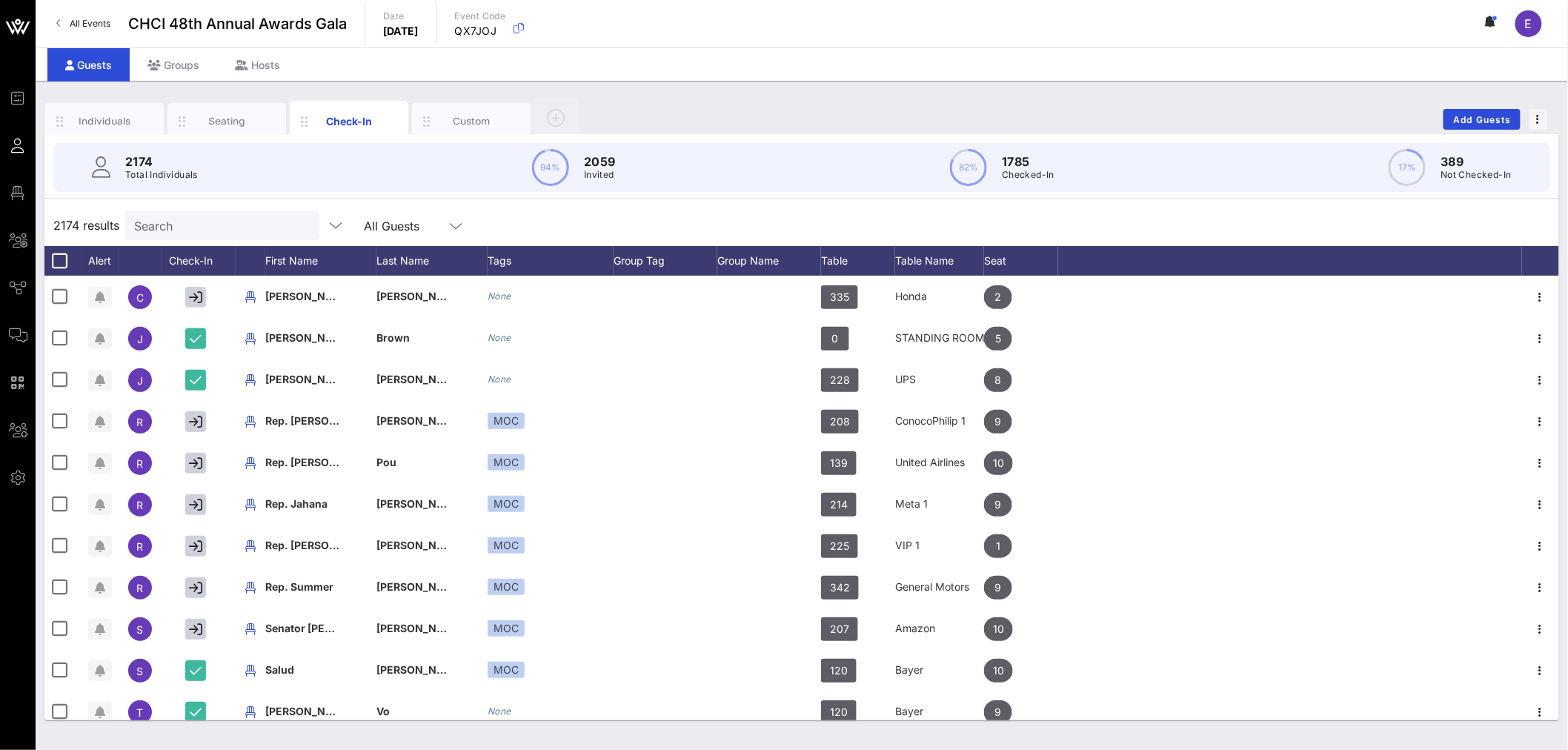
click at [189, 228] on input "Search" at bounding box center [220, 225] width 173 height 20
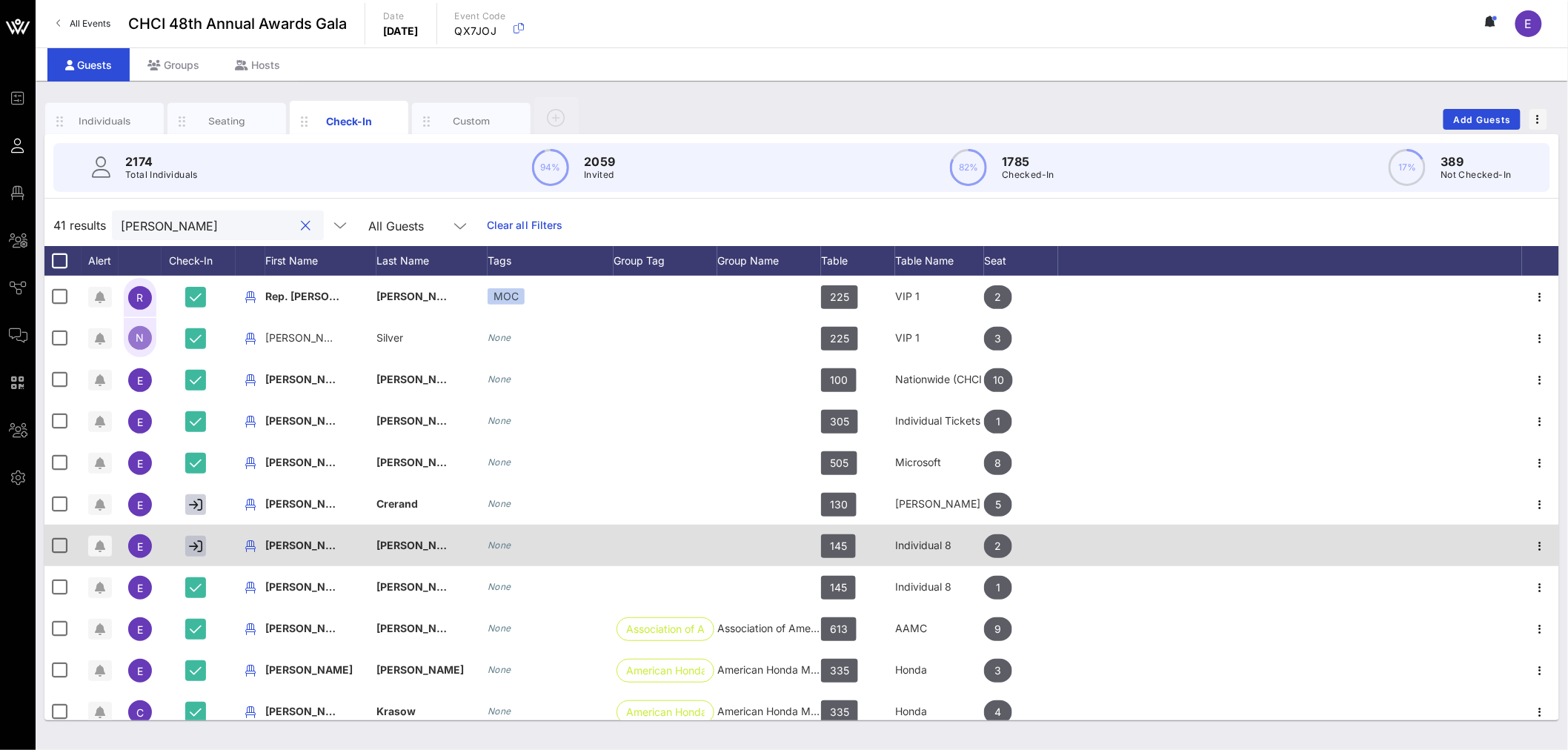
type input "[PERSON_NAME]"
click at [202, 545] on icon "button" at bounding box center [196, 546] width 13 height 13
click at [1532, 548] on icon "button" at bounding box center [1541, 546] width 18 height 18
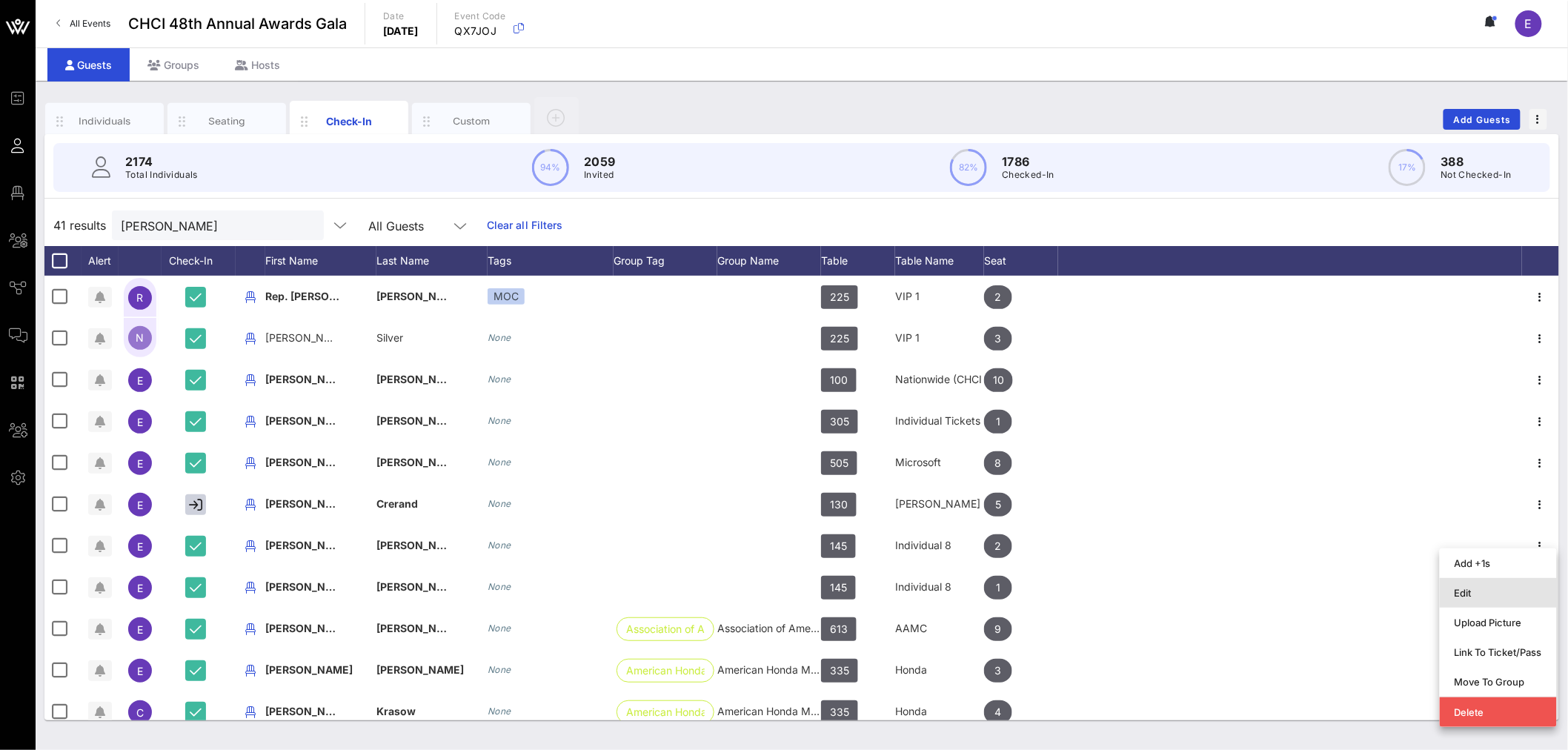
click at [1466, 590] on div "Edit" at bounding box center [1499, 592] width 88 height 12
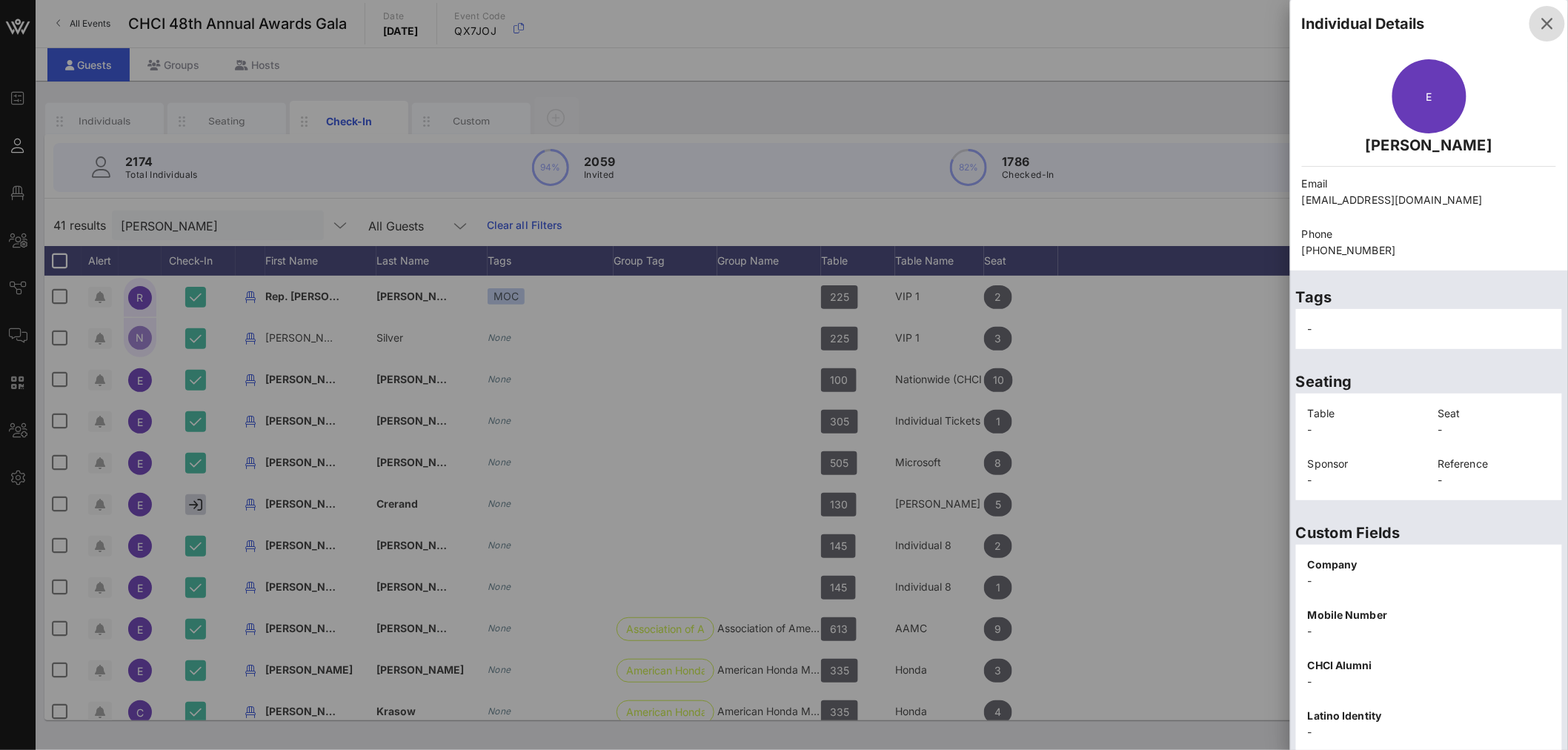
click at [1539, 20] on icon "button" at bounding box center [1548, 24] width 18 height 18
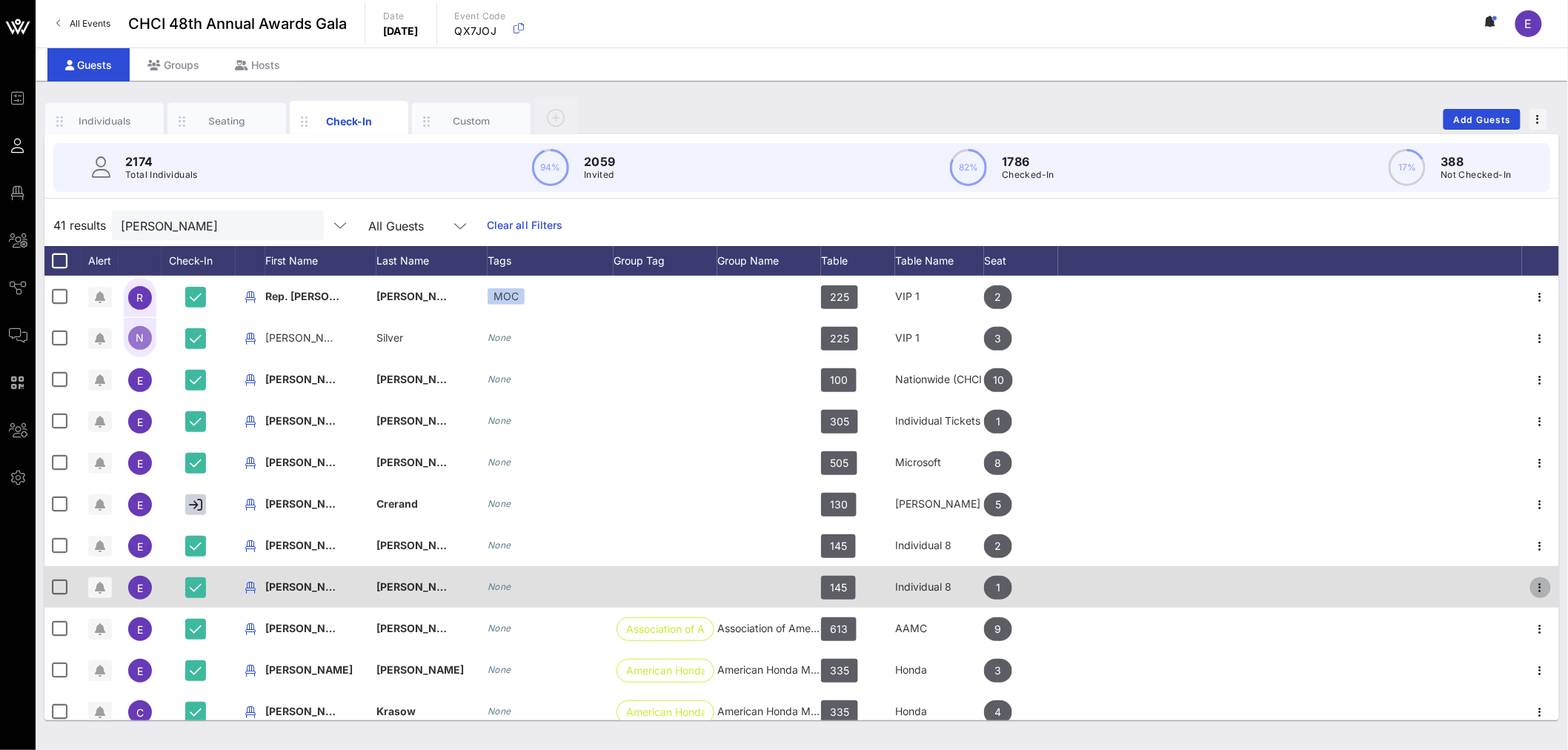
click at [1532, 585] on icon "button" at bounding box center [1541, 587] width 18 height 18
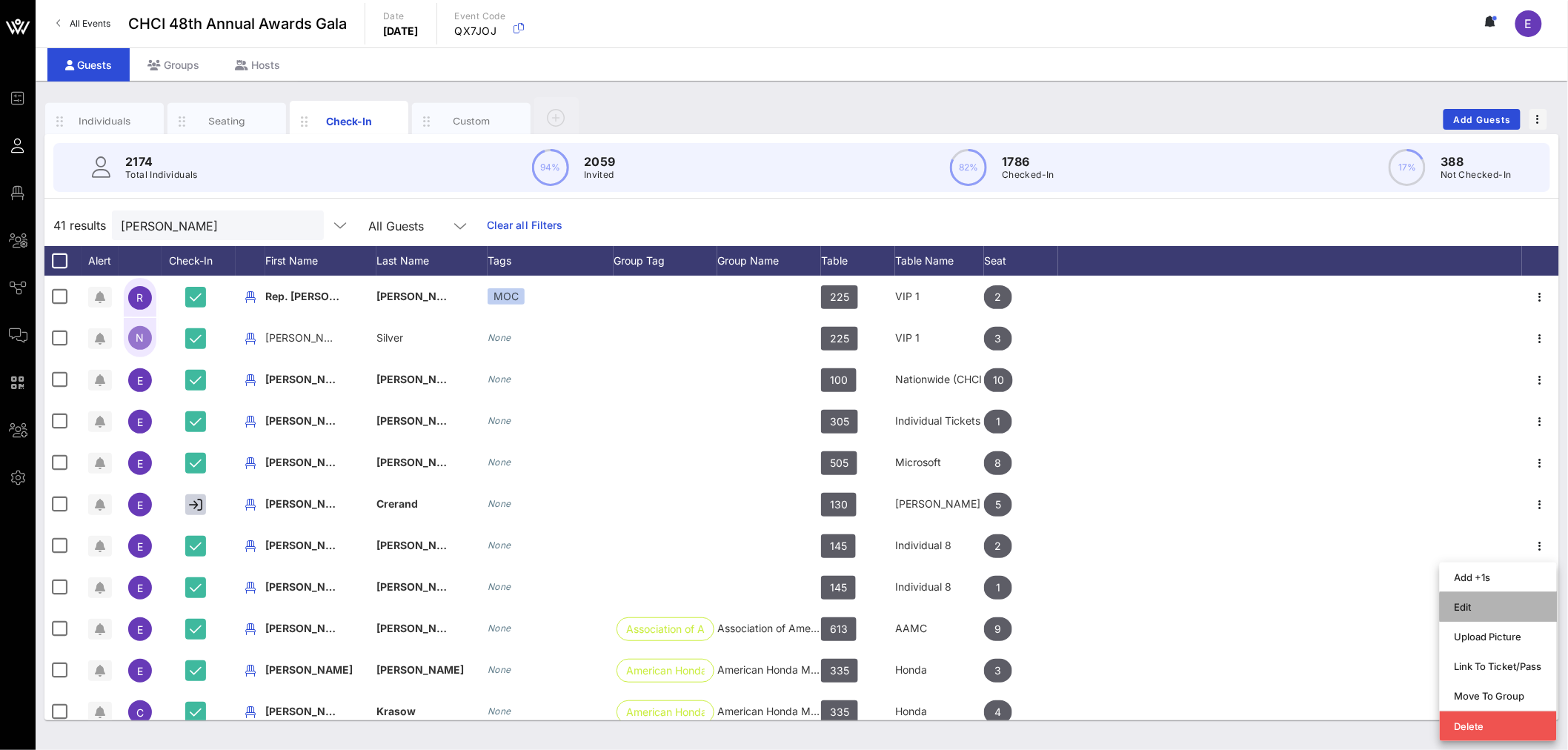
click at [1490, 603] on div "Edit" at bounding box center [1499, 606] width 88 height 12
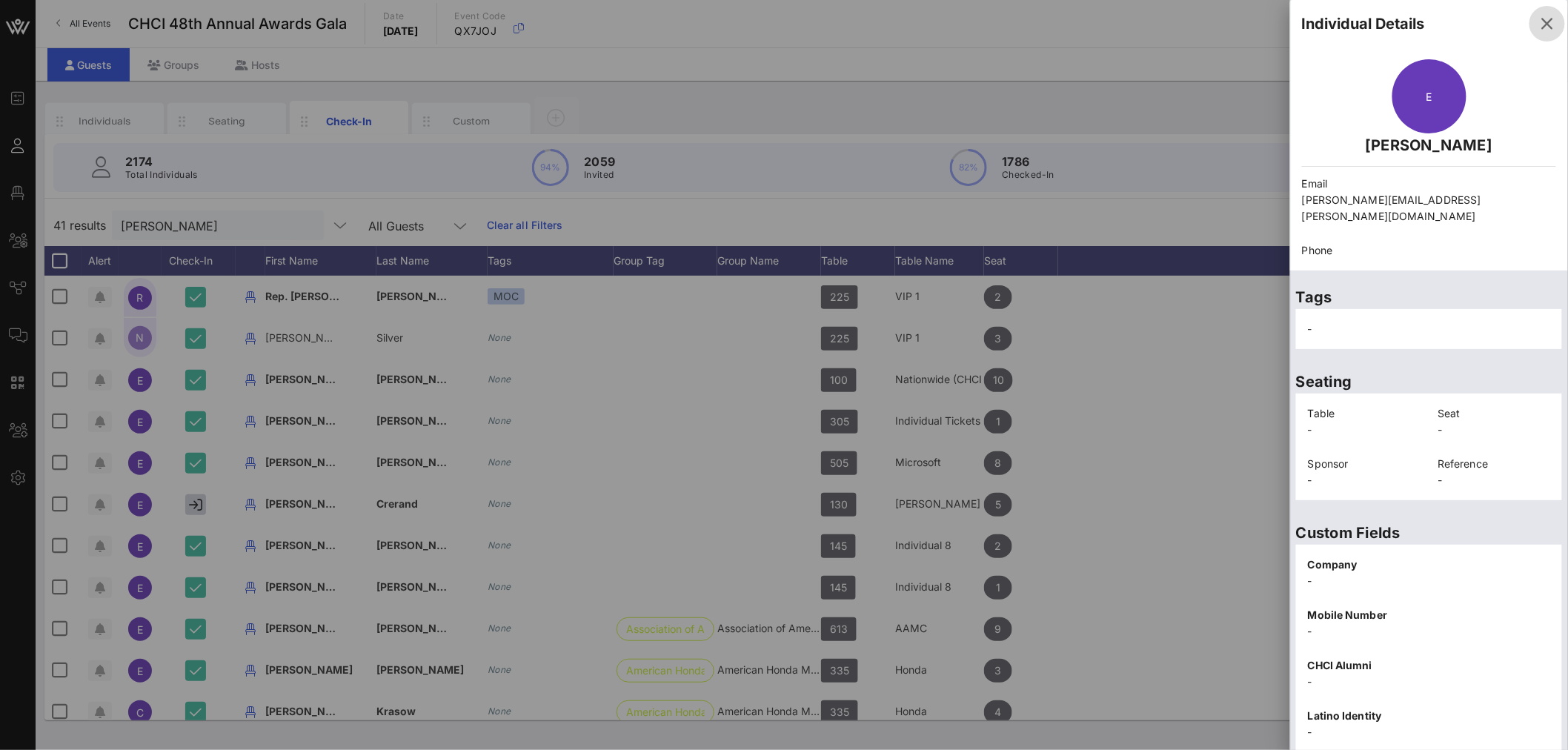
click at [1542, 20] on icon "button" at bounding box center [1548, 24] width 18 height 18
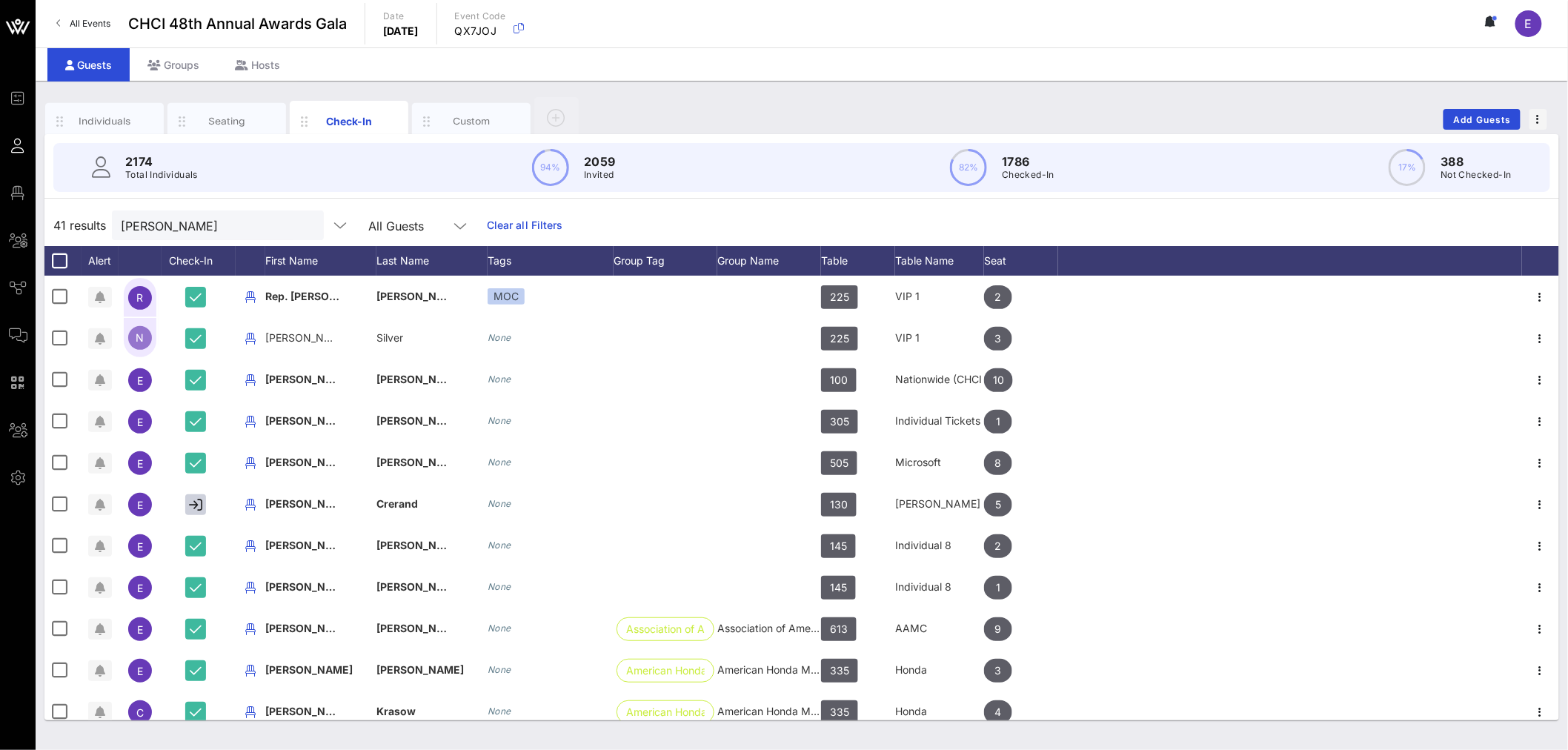
scroll to position [165, 0]
